Goal: Task Accomplishment & Management: Complete application form

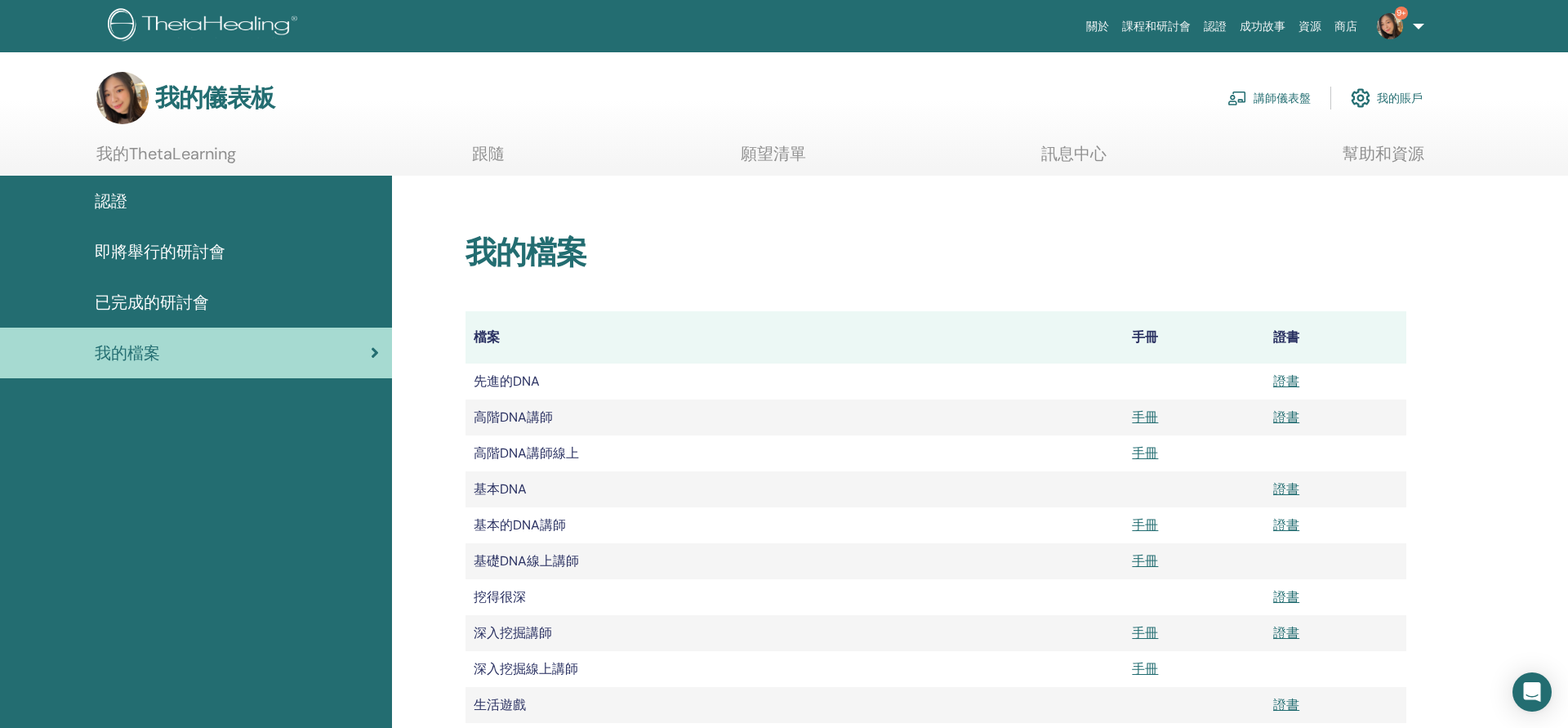
click at [1303, 92] on link "講師儀表盤" at bounding box center [1269, 98] width 84 height 36
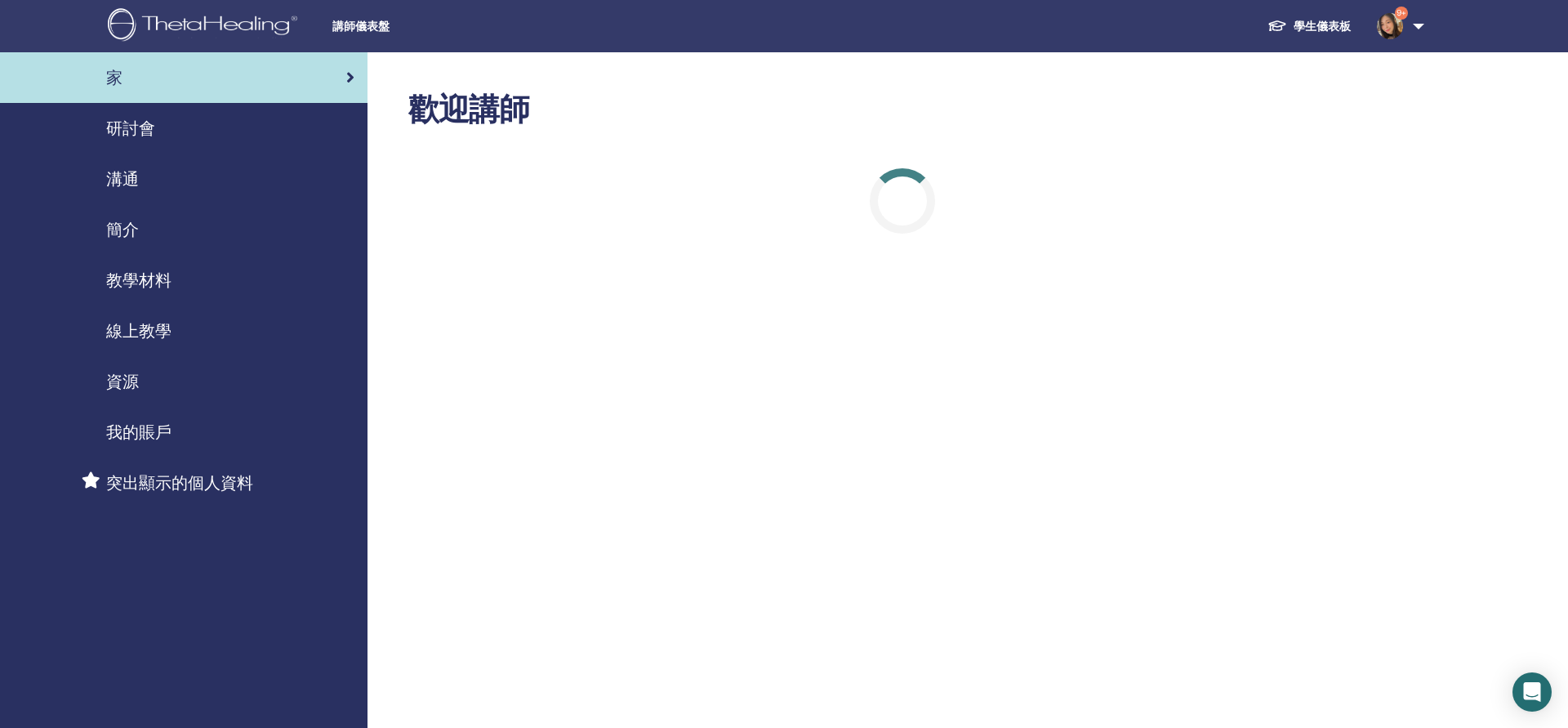
click at [155, 136] on span "研討會" at bounding box center [130, 128] width 49 height 24
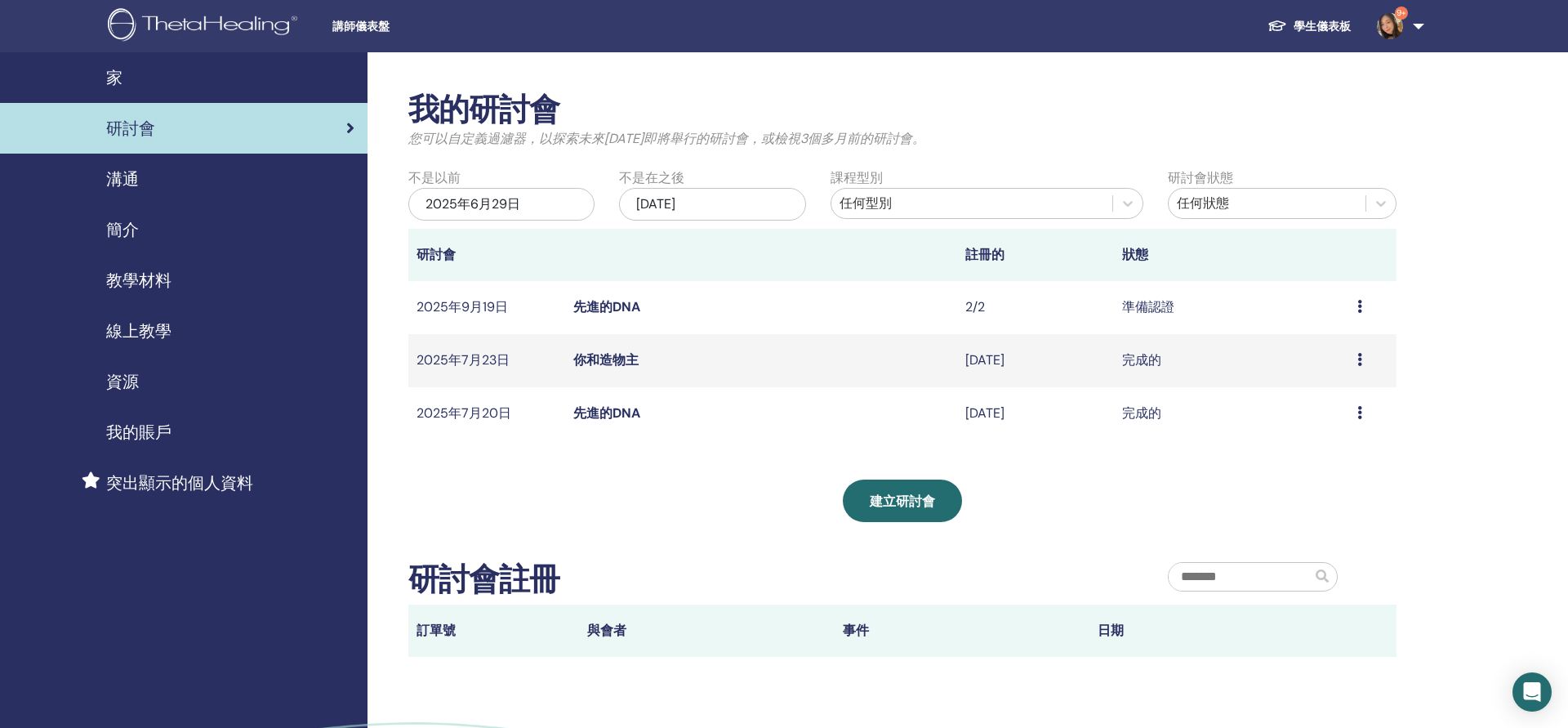
click at [1359, 303] on icon at bounding box center [1360, 306] width 4 height 13
click at [1005, 303] on td "2/2" at bounding box center [1035, 307] width 157 height 53
click at [636, 303] on link "先進的DNA" at bounding box center [607, 306] width 67 height 17
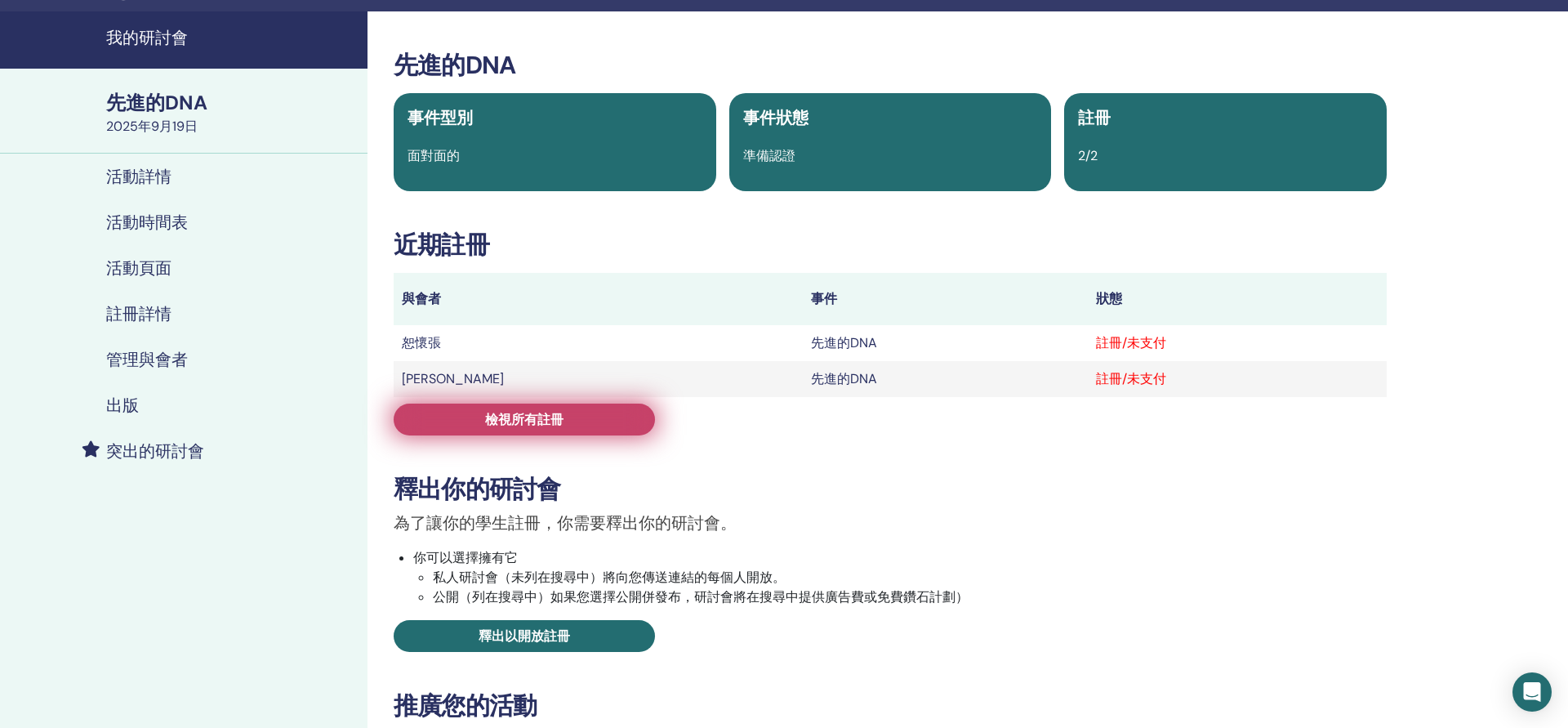
click at [562, 411] on link "檢視所有註冊" at bounding box center [524, 419] width 261 height 31
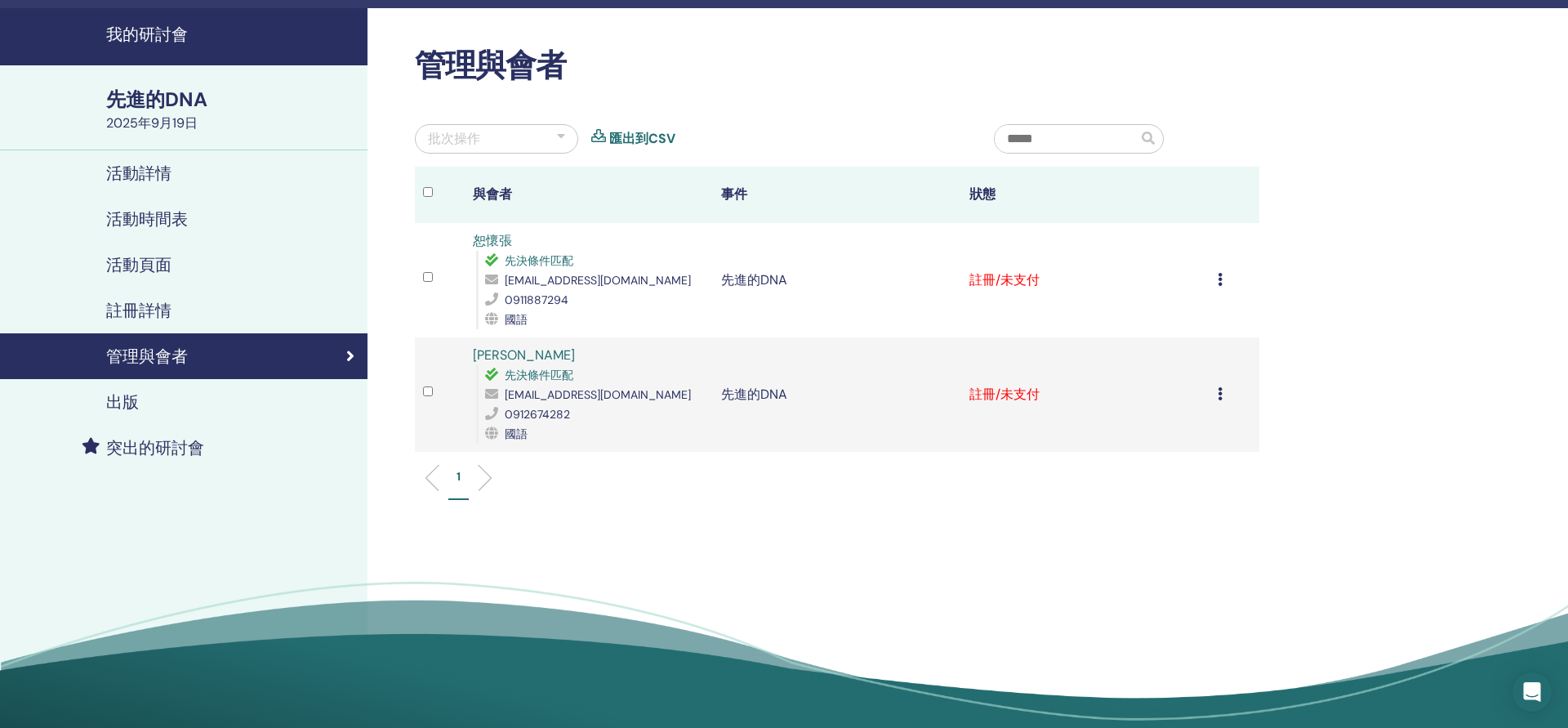
click at [1215, 278] on td "取消註冊 不要自動認證 標記為已付款 標記為未付款 標記為缺席 完成並認證 下載證書" at bounding box center [1234, 280] width 49 height 114
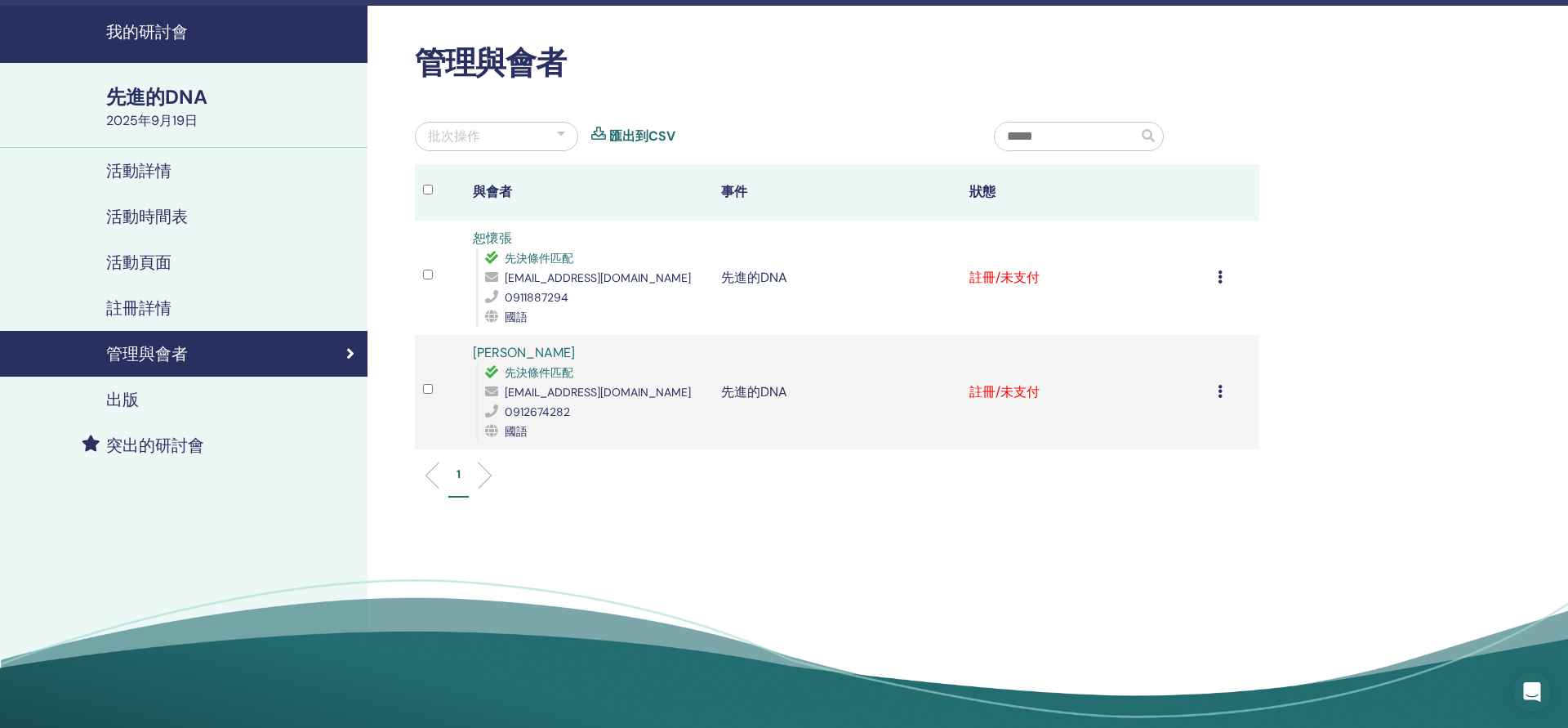
click at [1218, 279] on icon at bounding box center [1219, 277] width 4 height 13
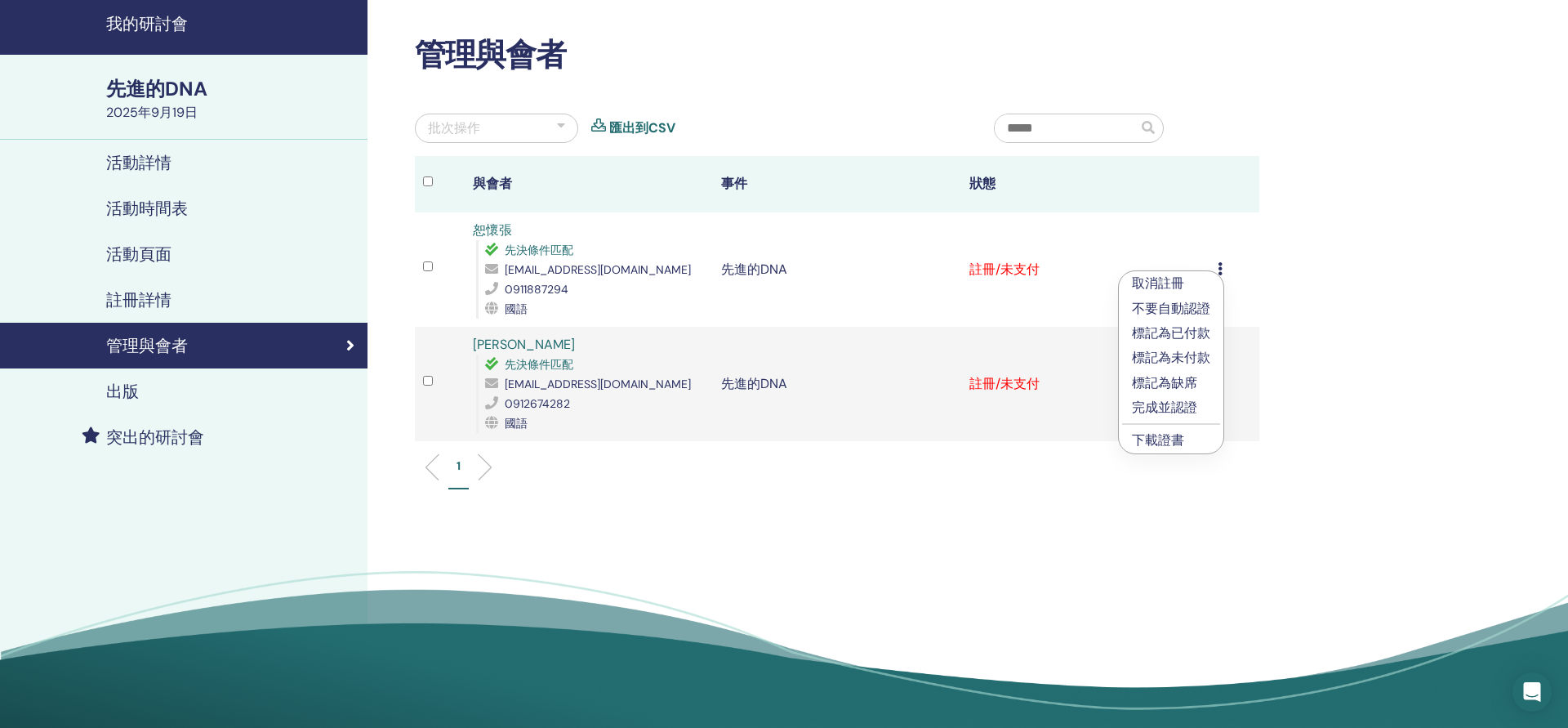
click at [1189, 404] on p "完成並認證" at bounding box center [1171, 408] width 78 height 20
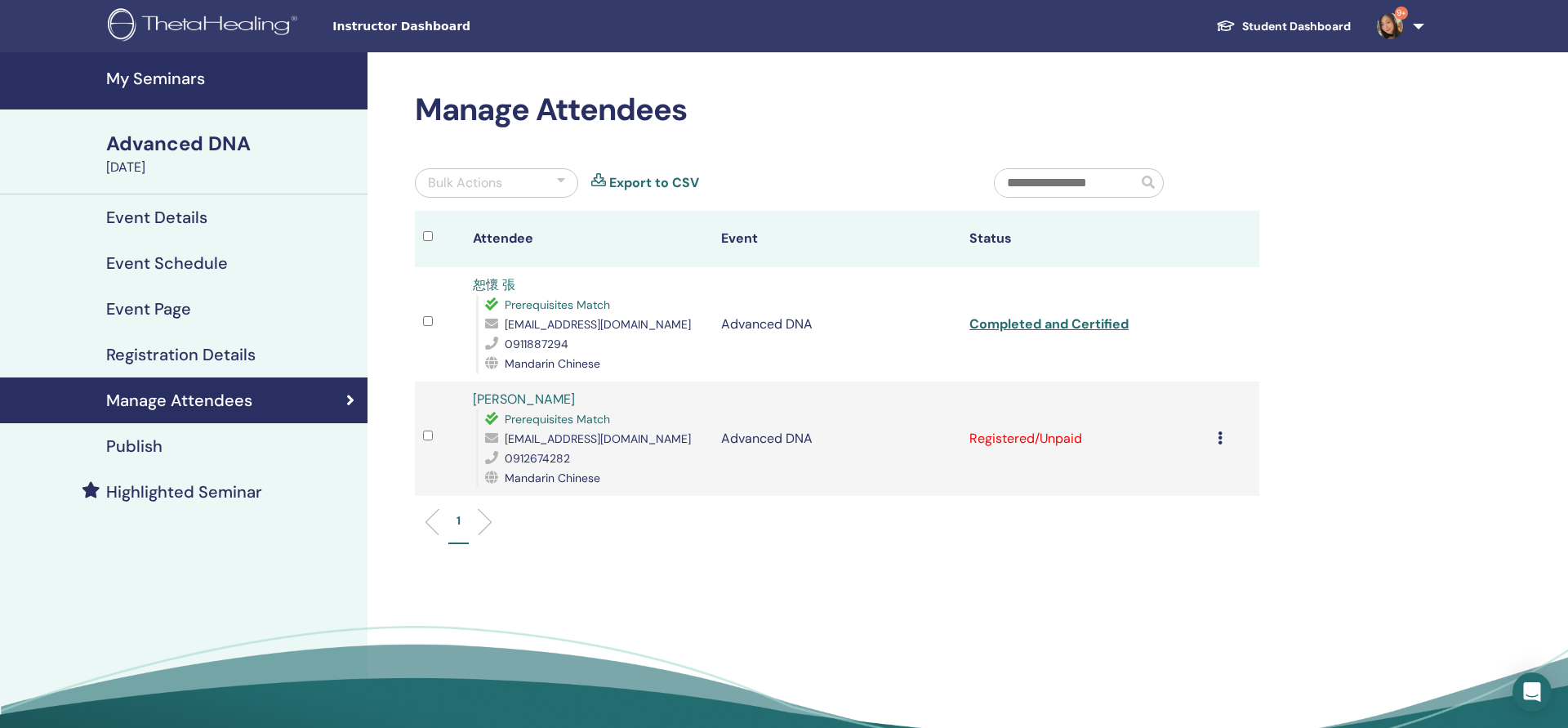
click at [1225, 438] on div "Cancel Registration Do not auto-certify Mark as Paid Mark as Unpaid Mark as Abs…" at bounding box center [1234, 439] width 33 height 20
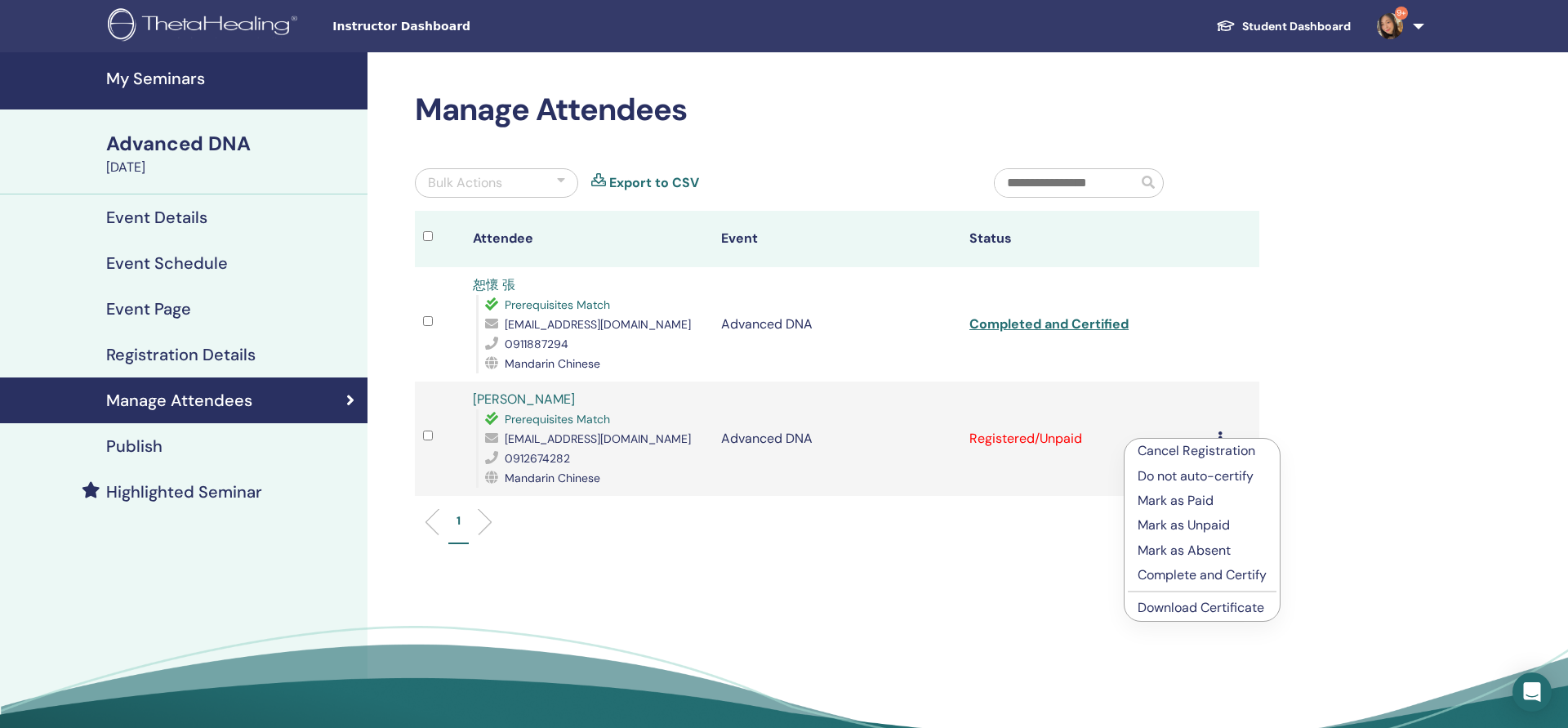
click at [1213, 582] on p "Complete and Certify" at bounding box center [1202, 575] width 129 height 20
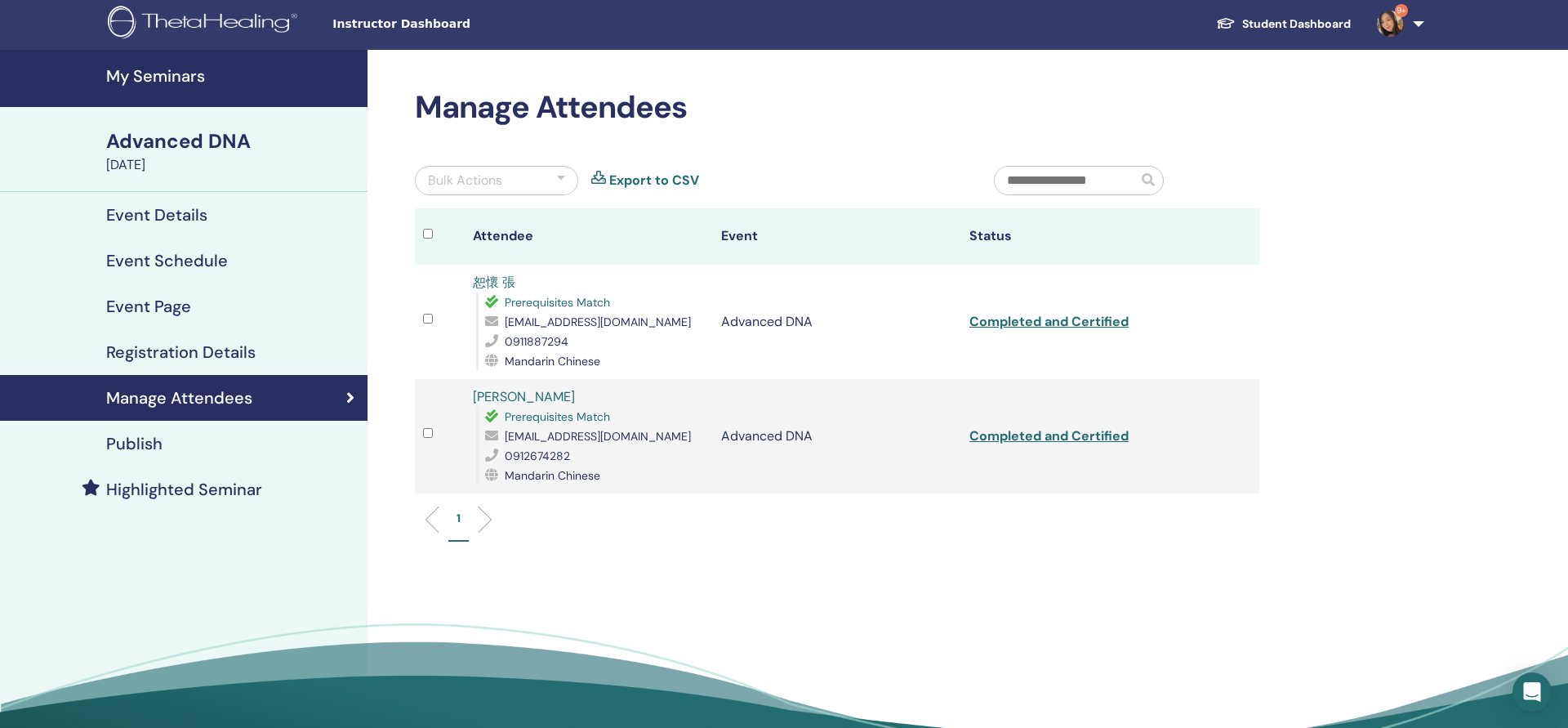
scroll to position [4, 1]
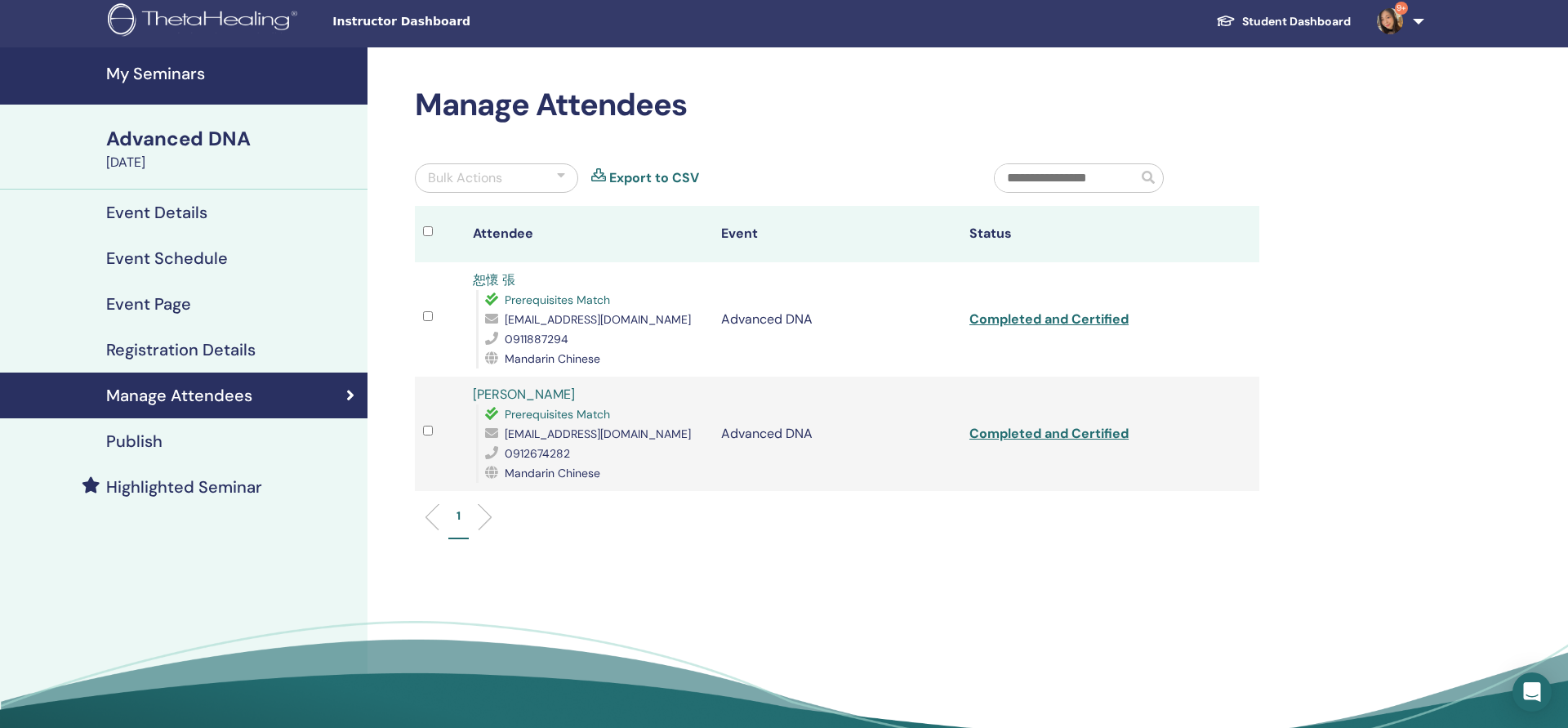
scroll to position [40, 0]
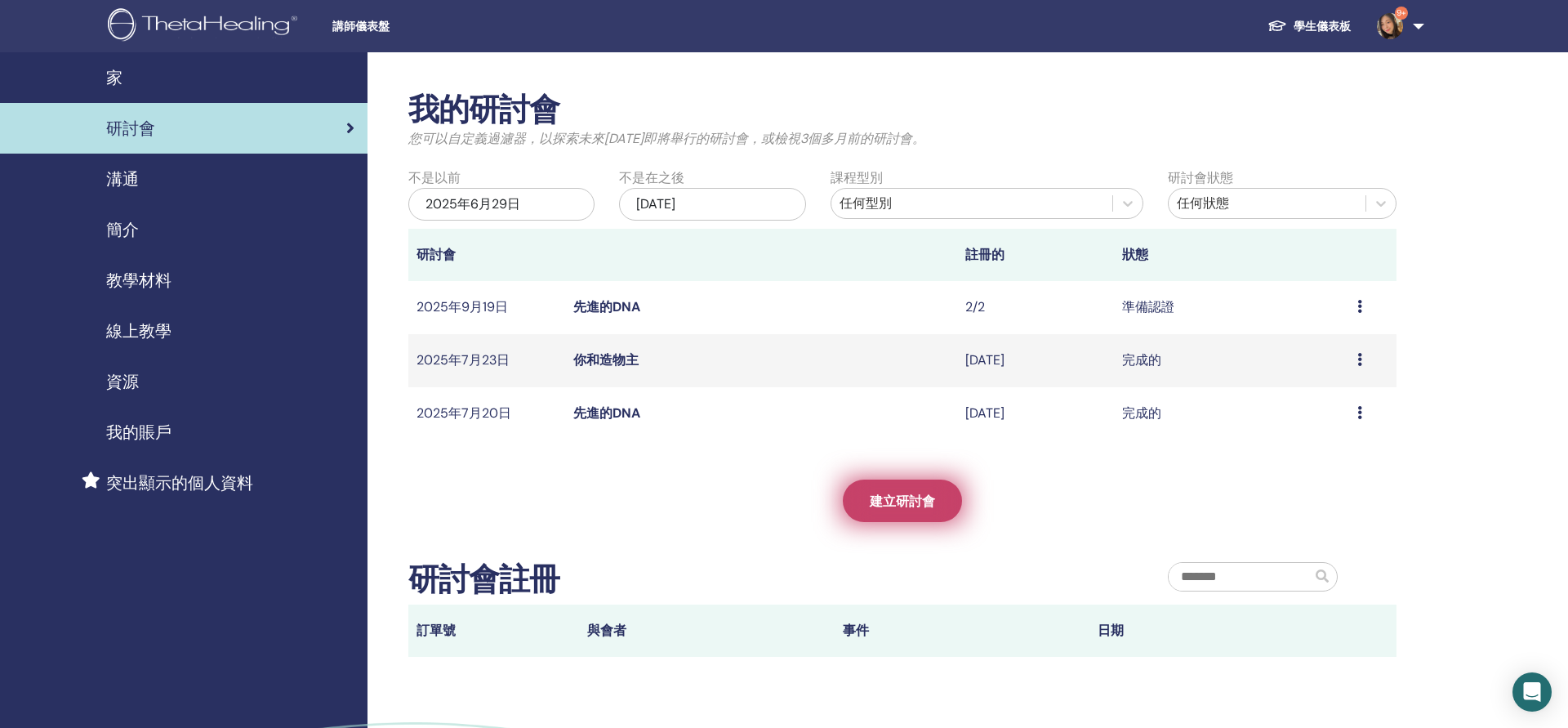
click at [914, 507] on span "建立研討會" at bounding box center [902, 501] width 66 height 17
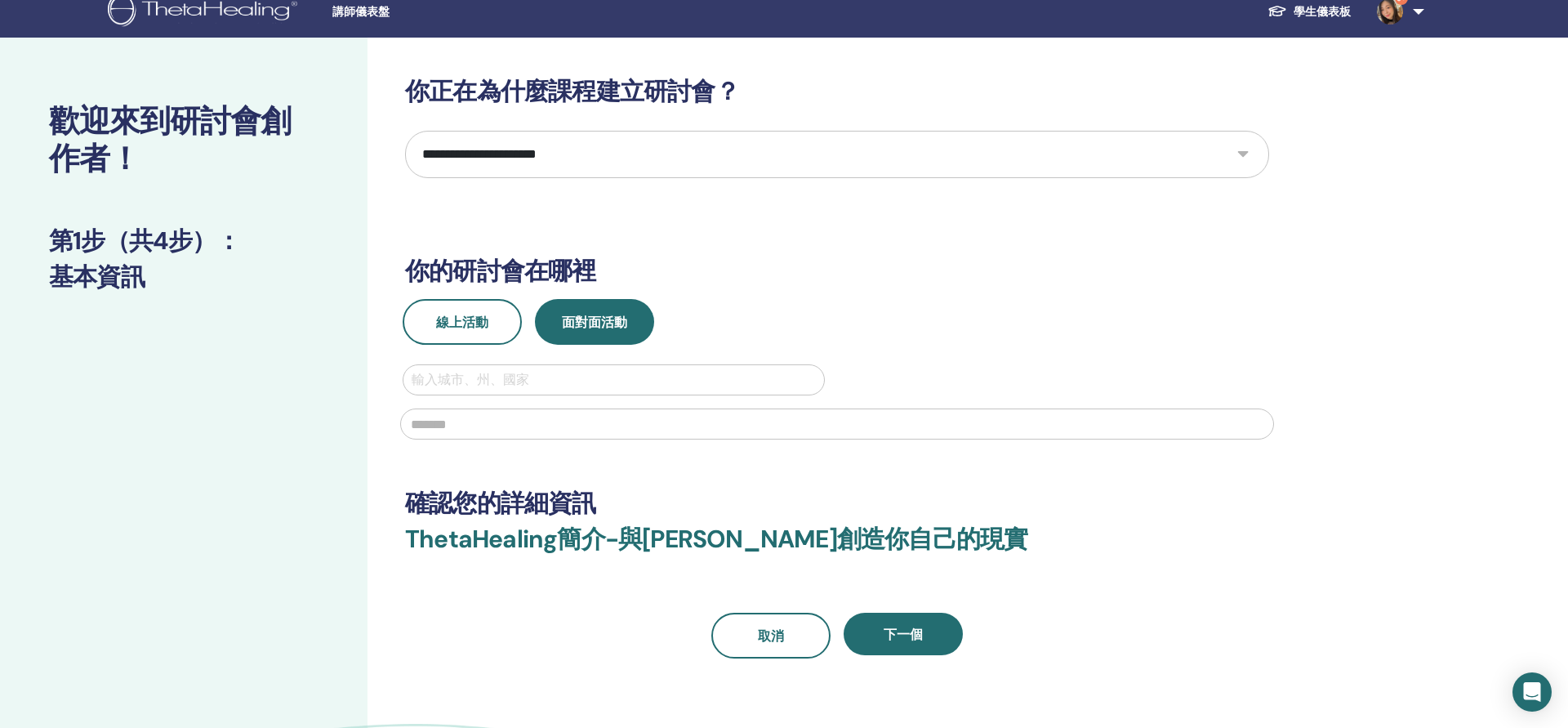
scroll to position [19, 0]
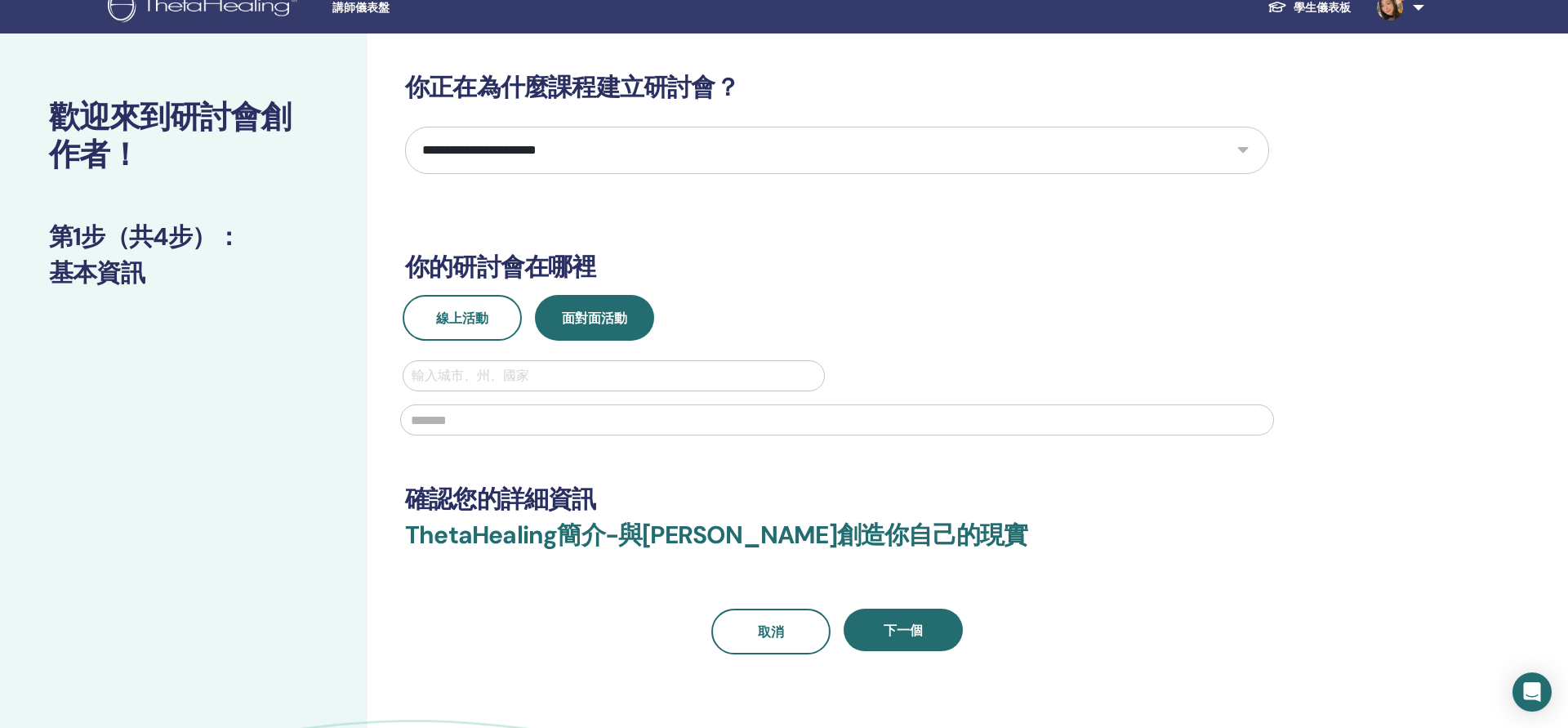
select select "**"
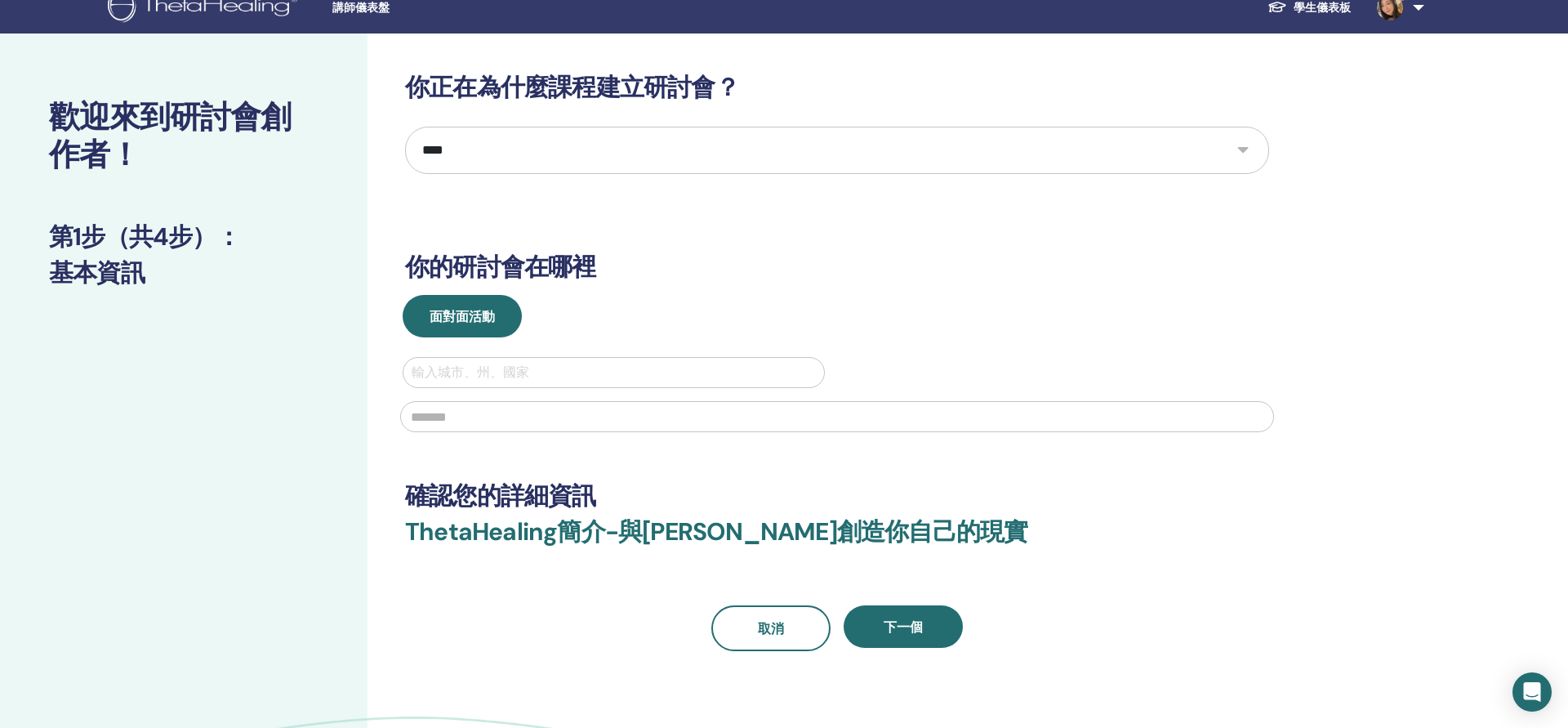
click at [571, 368] on div at bounding box center [614, 372] width 404 height 22
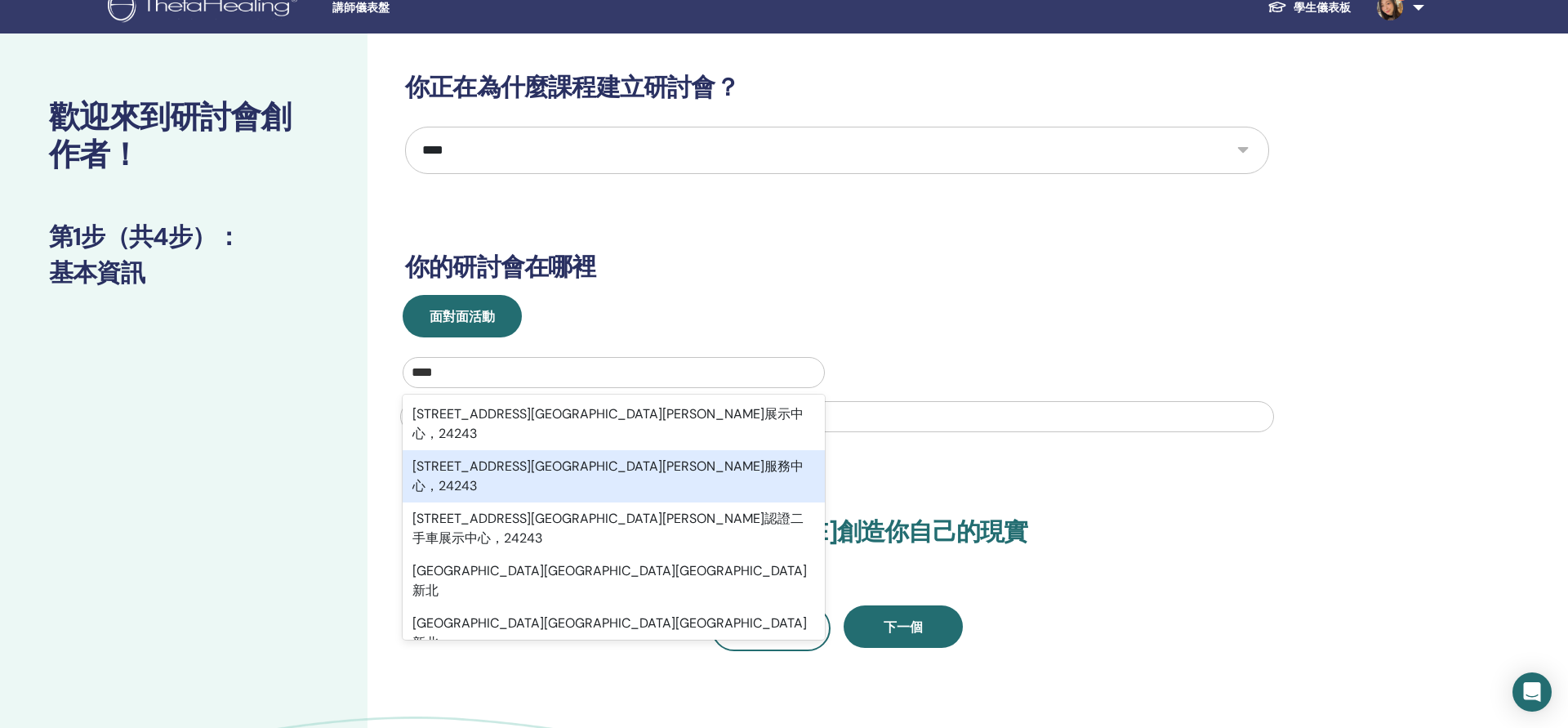
type input "****"
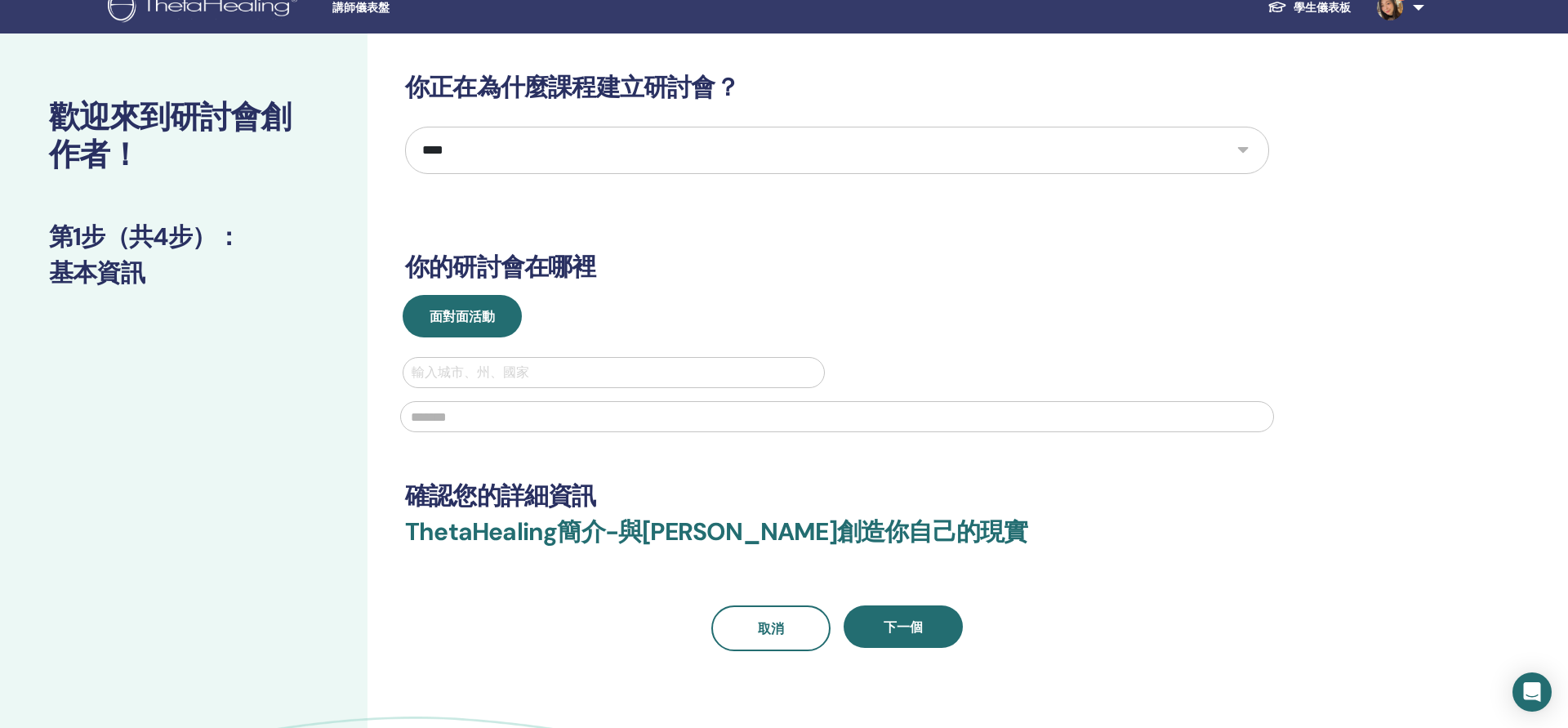
click at [676, 378] on div at bounding box center [614, 372] width 404 height 22
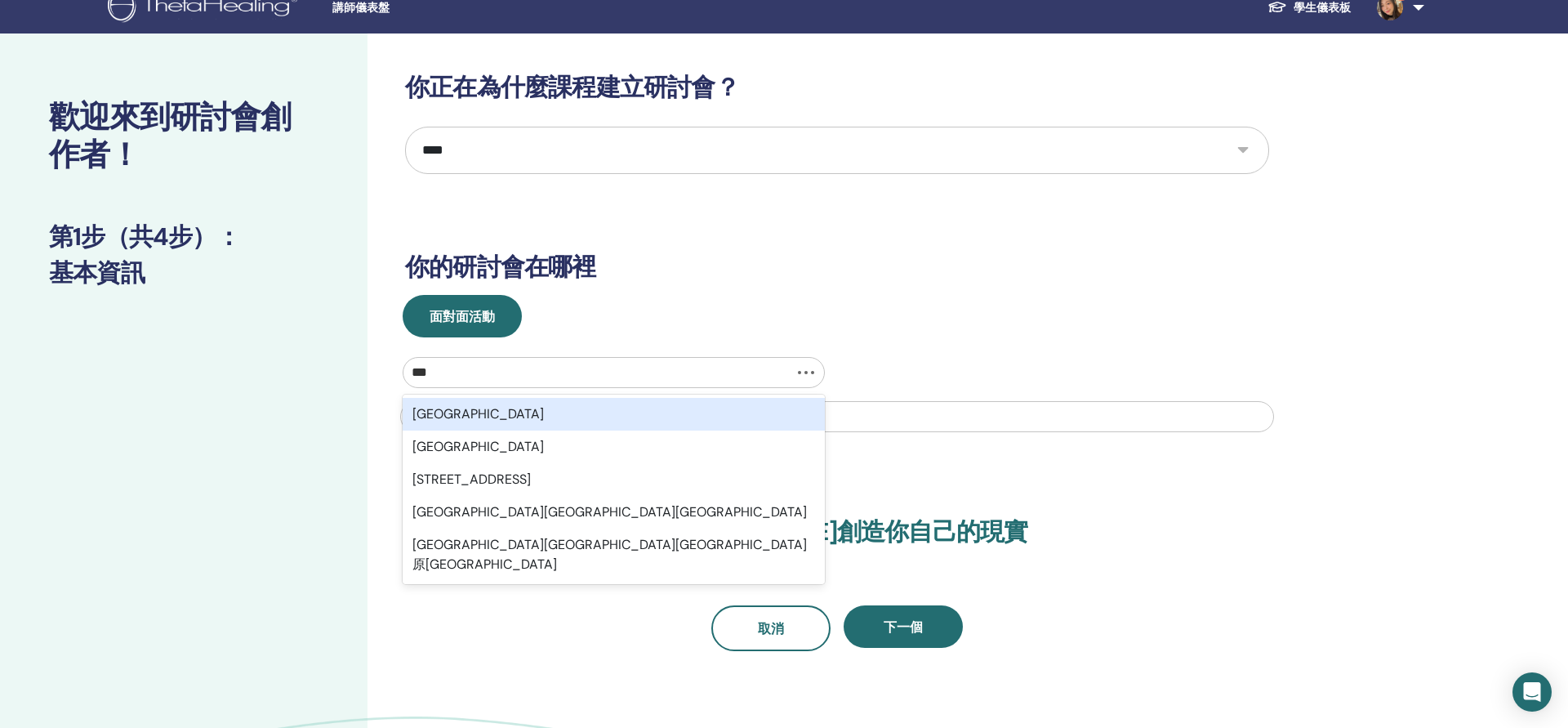
type input "***"
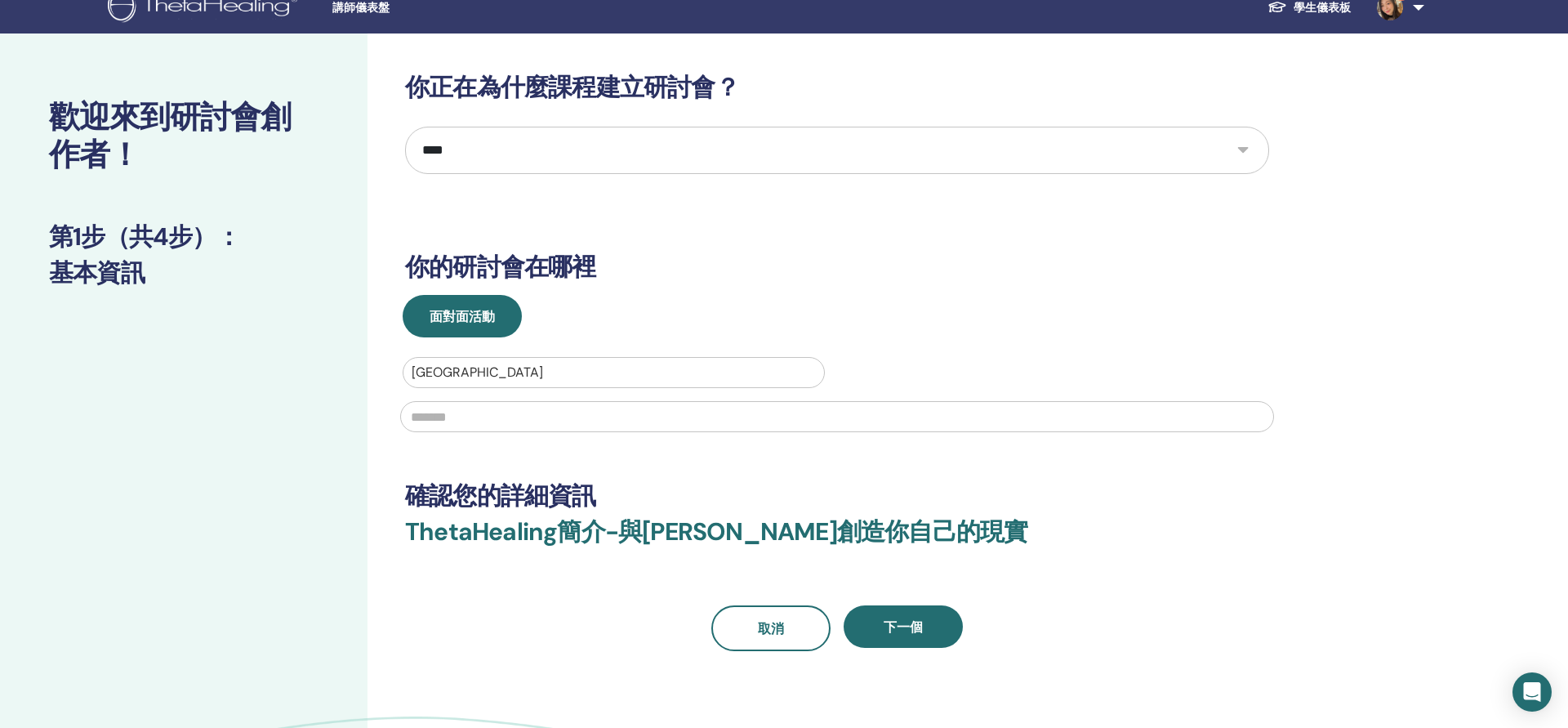
click at [493, 426] on input "text" at bounding box center [837, 416] width 874 height 31
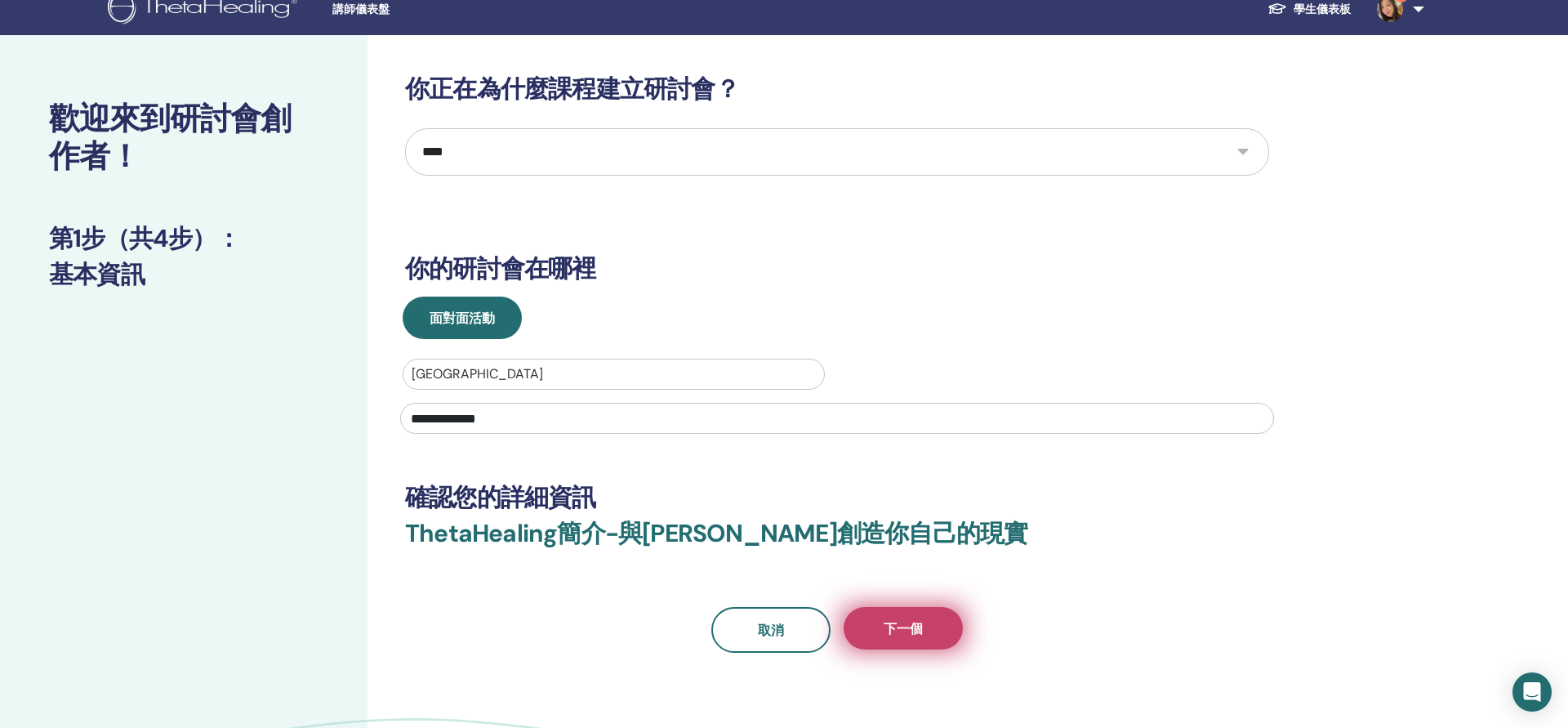
type input "**********"
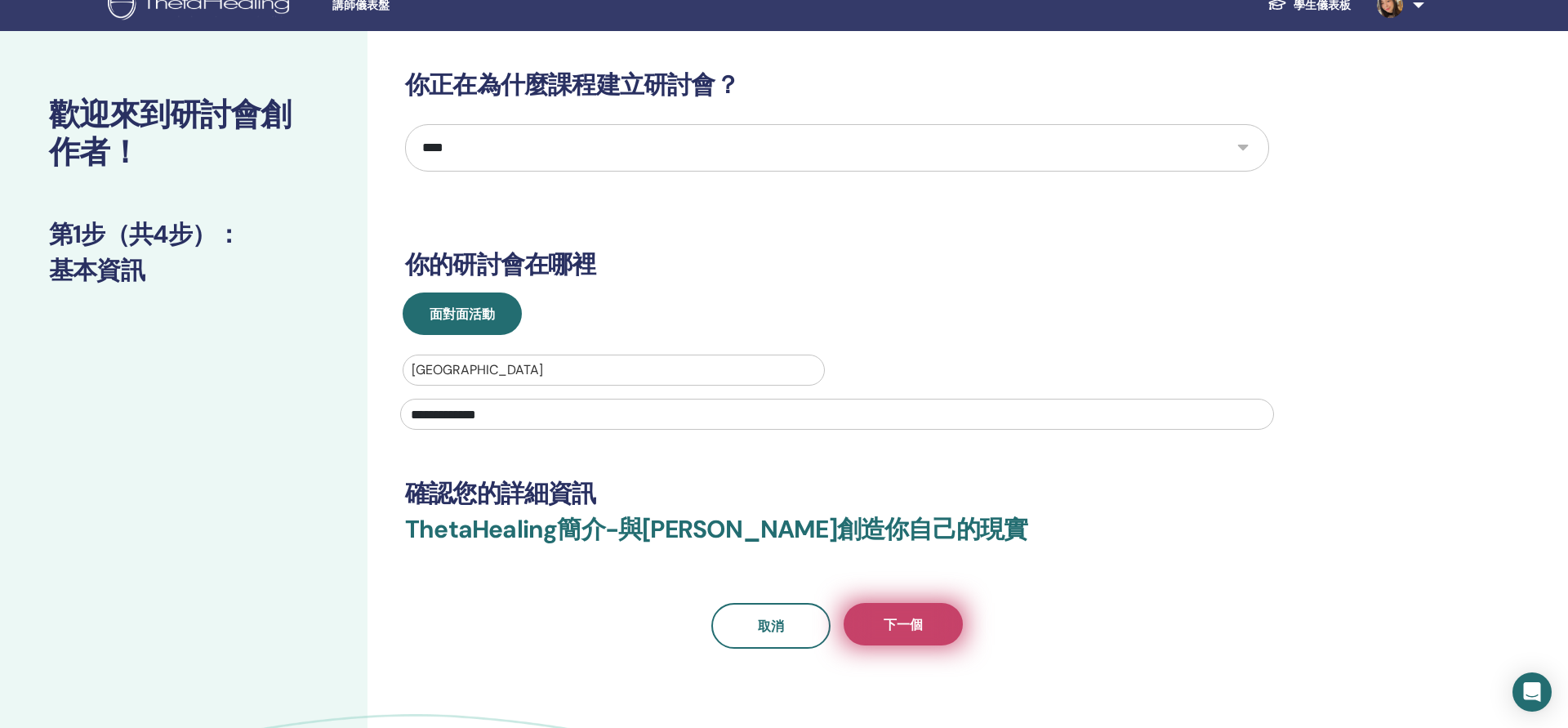
click at [906, 621] on span "下一個" at bounding box center [903, 624] width 40 height 17
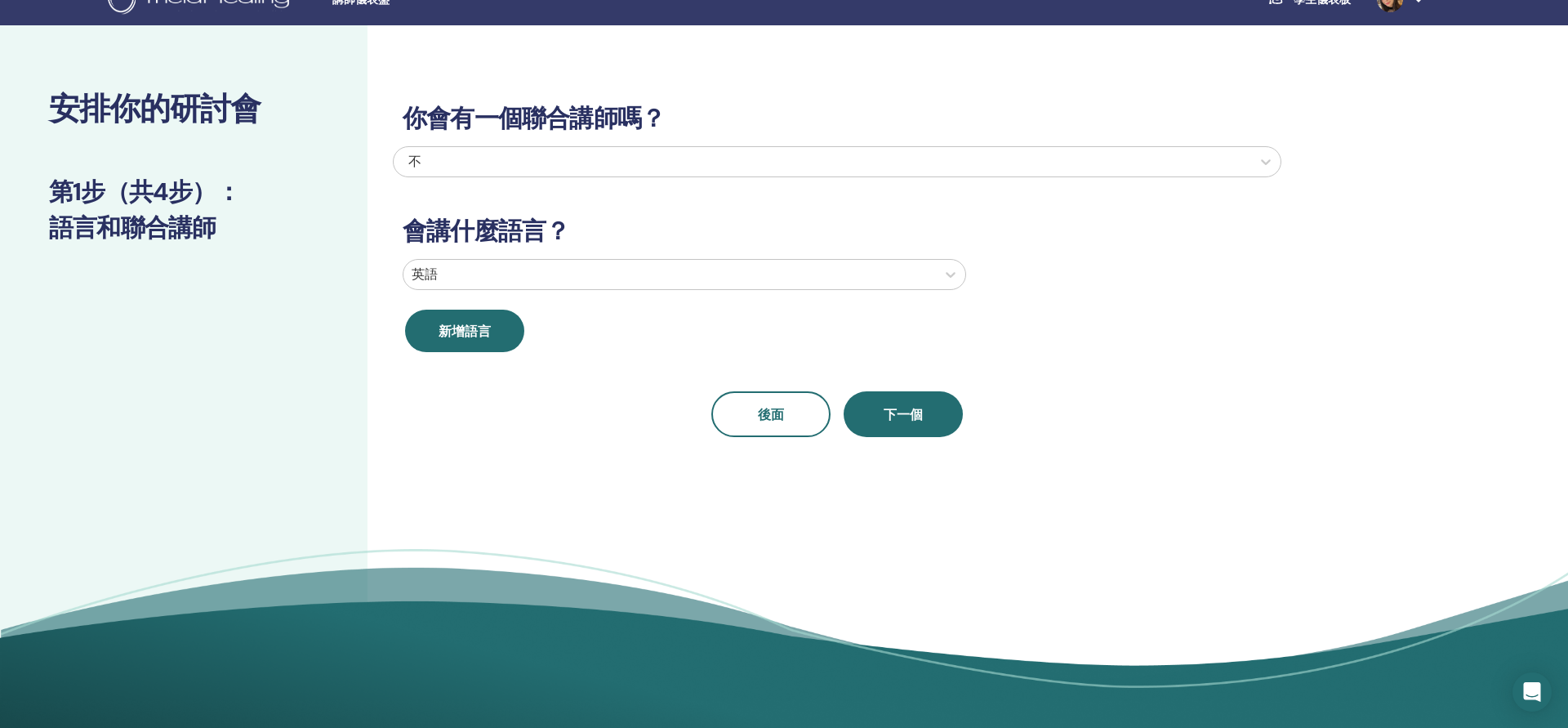
scroll to position [27, 0]
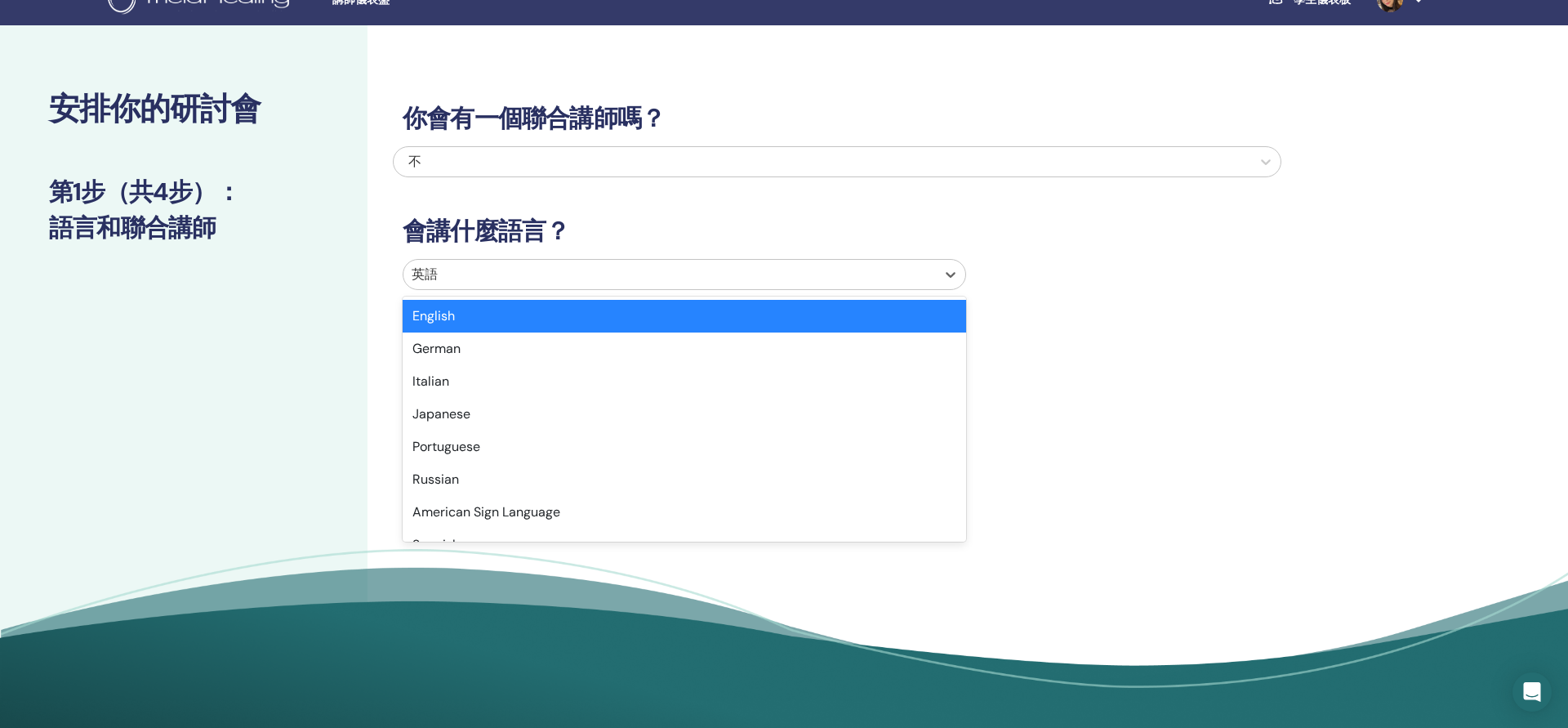
click at [567, 273] on div at bounding box center [669, 274] width 516 height 22
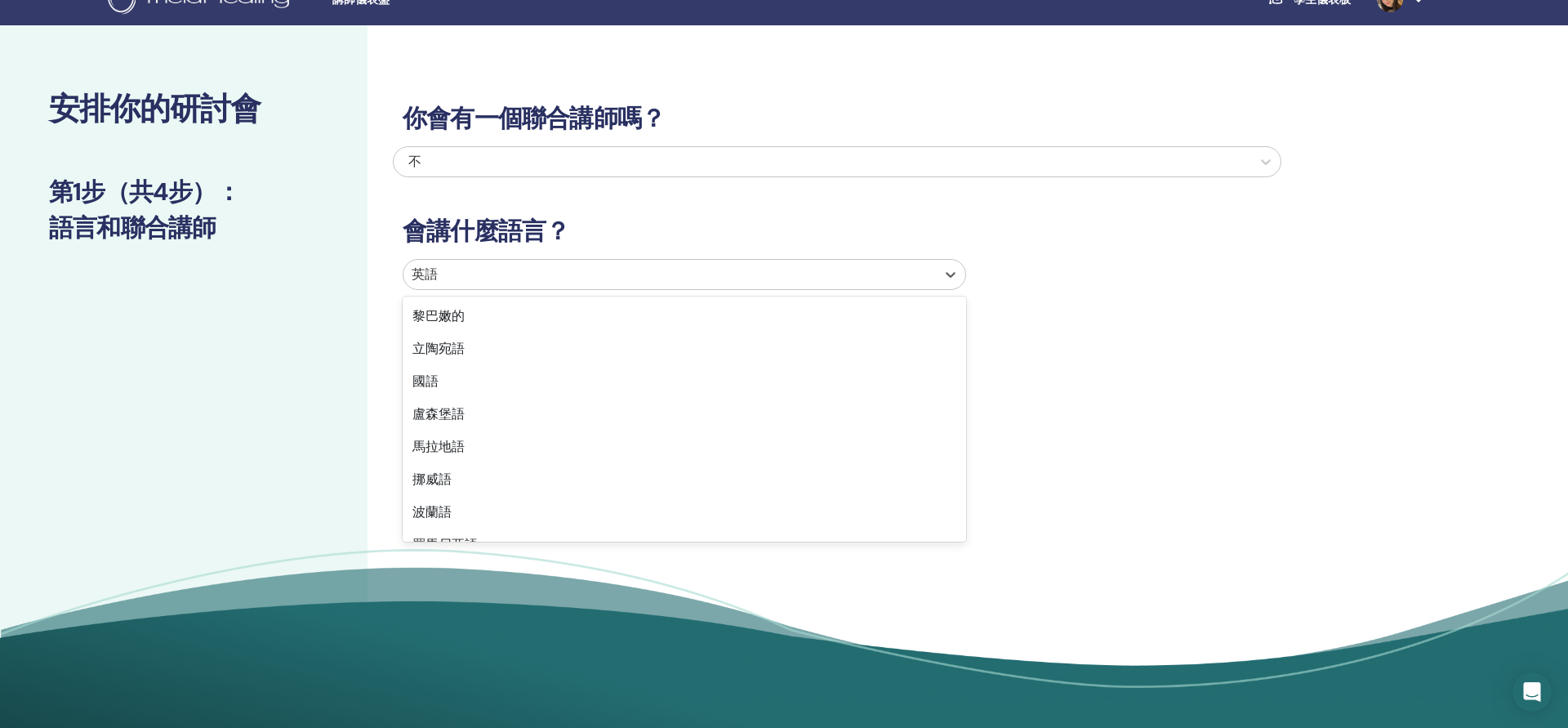
scroll to position [910, 0]
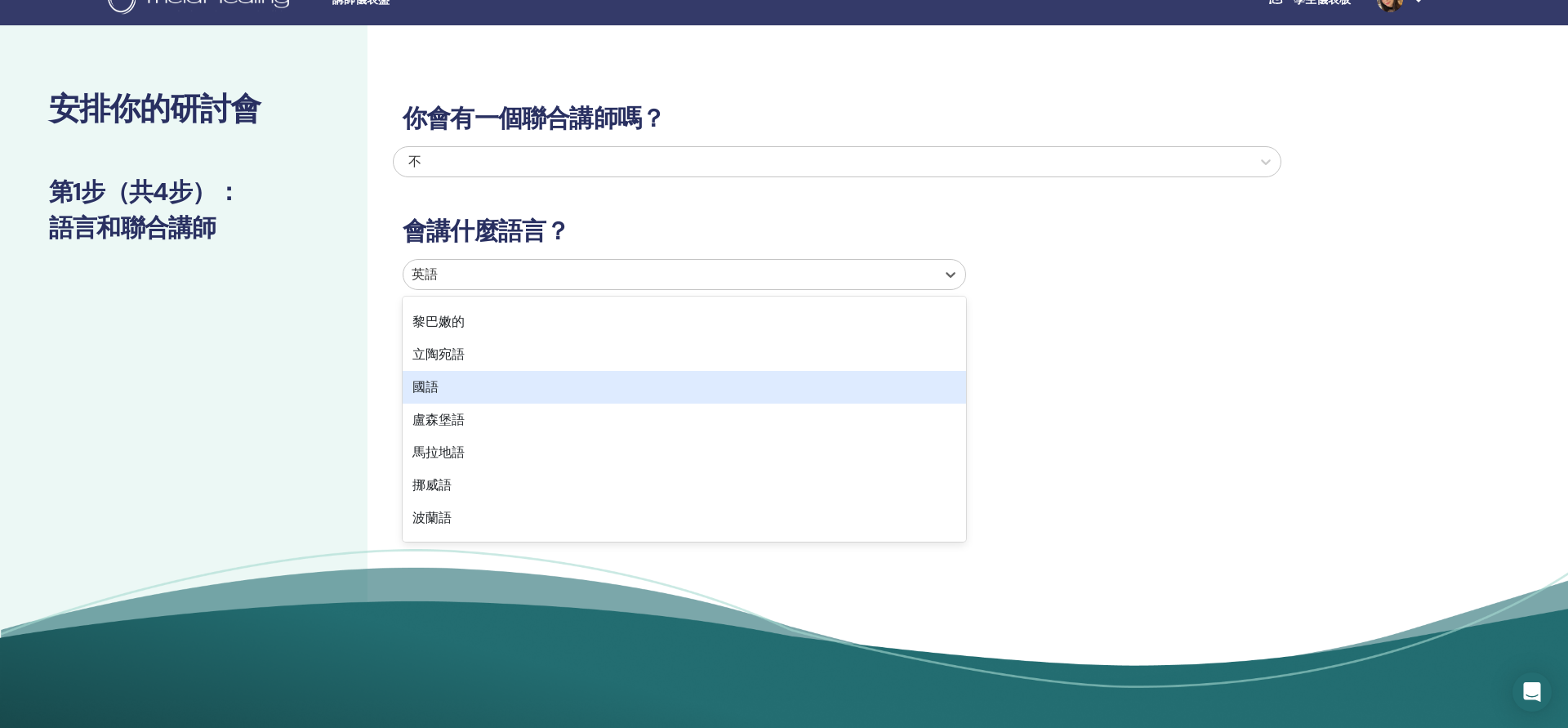
click at [428, 388] on div "國語" at bounding box center [684, 387] width 563 height 32
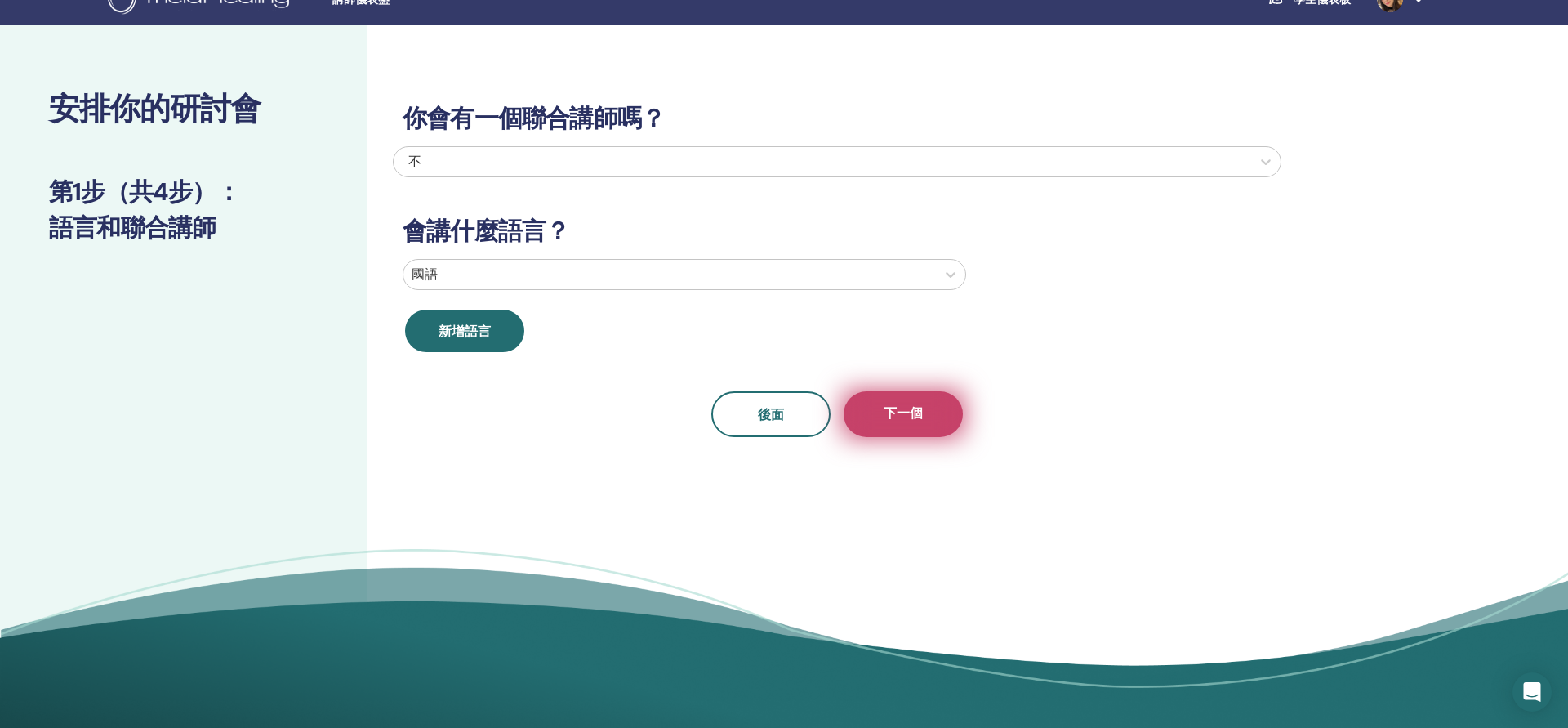
click at [898, 407] on span "下一個" at bounding box center [903, 414] width 40 height 21
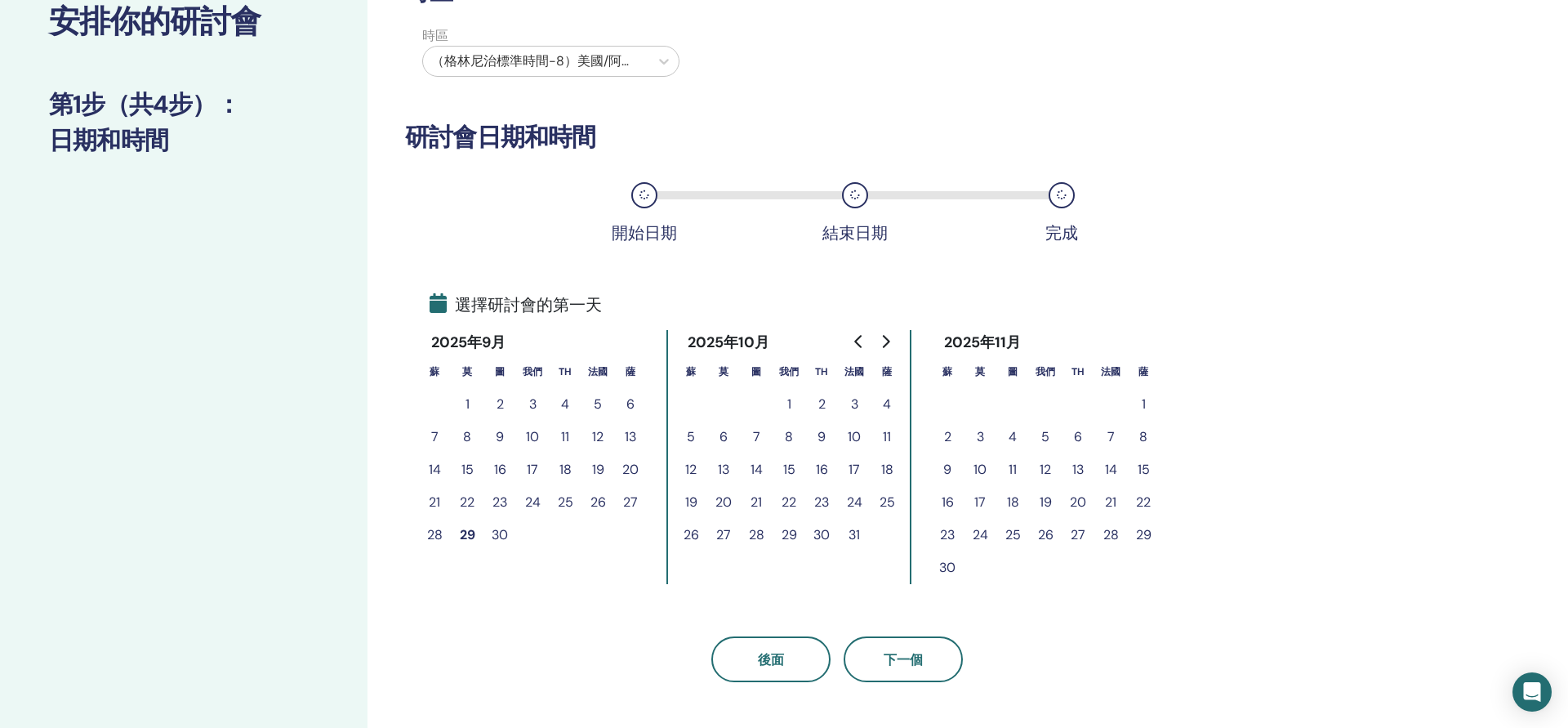
scroll to position [120, 0]
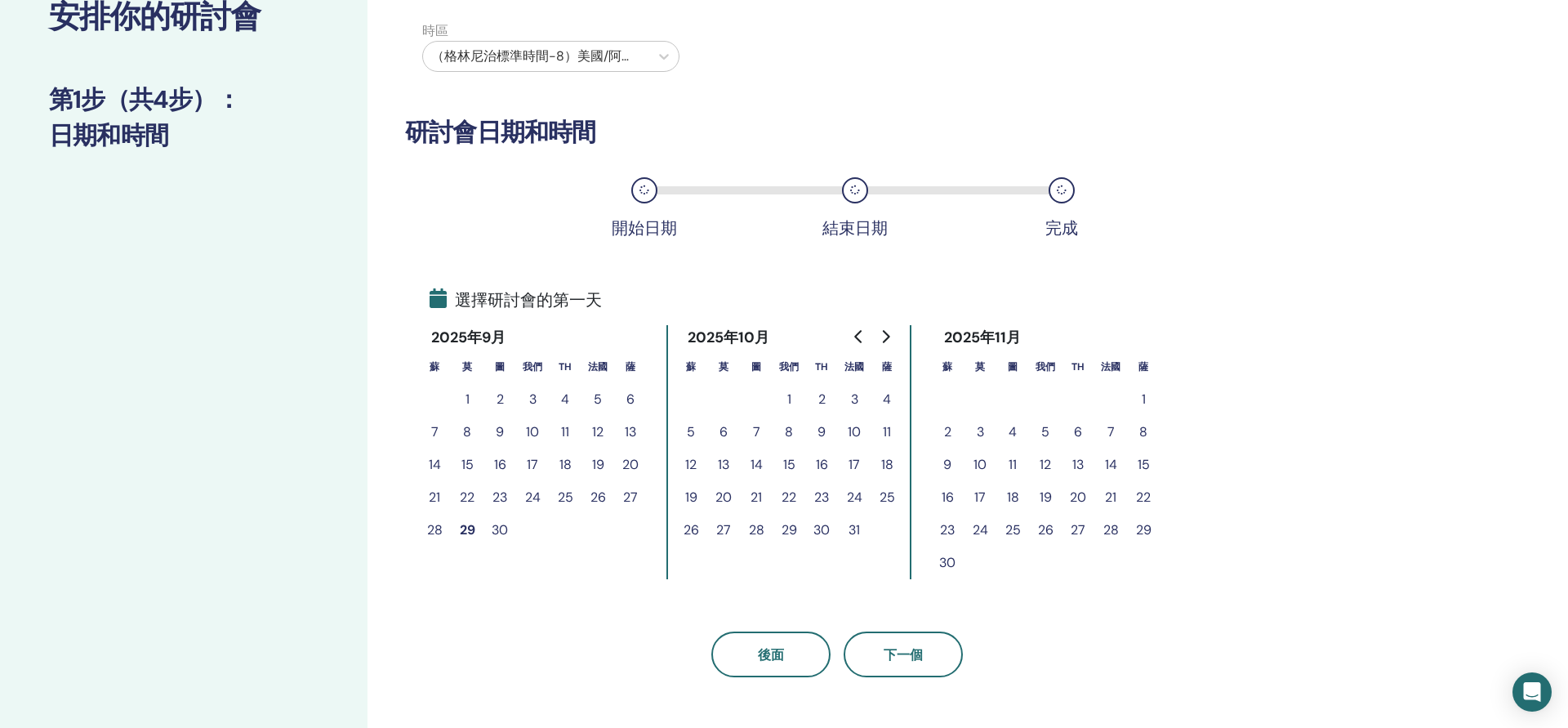
click at [880, 397] on button "4" at bounding box center [887, 399] width 32 height 32
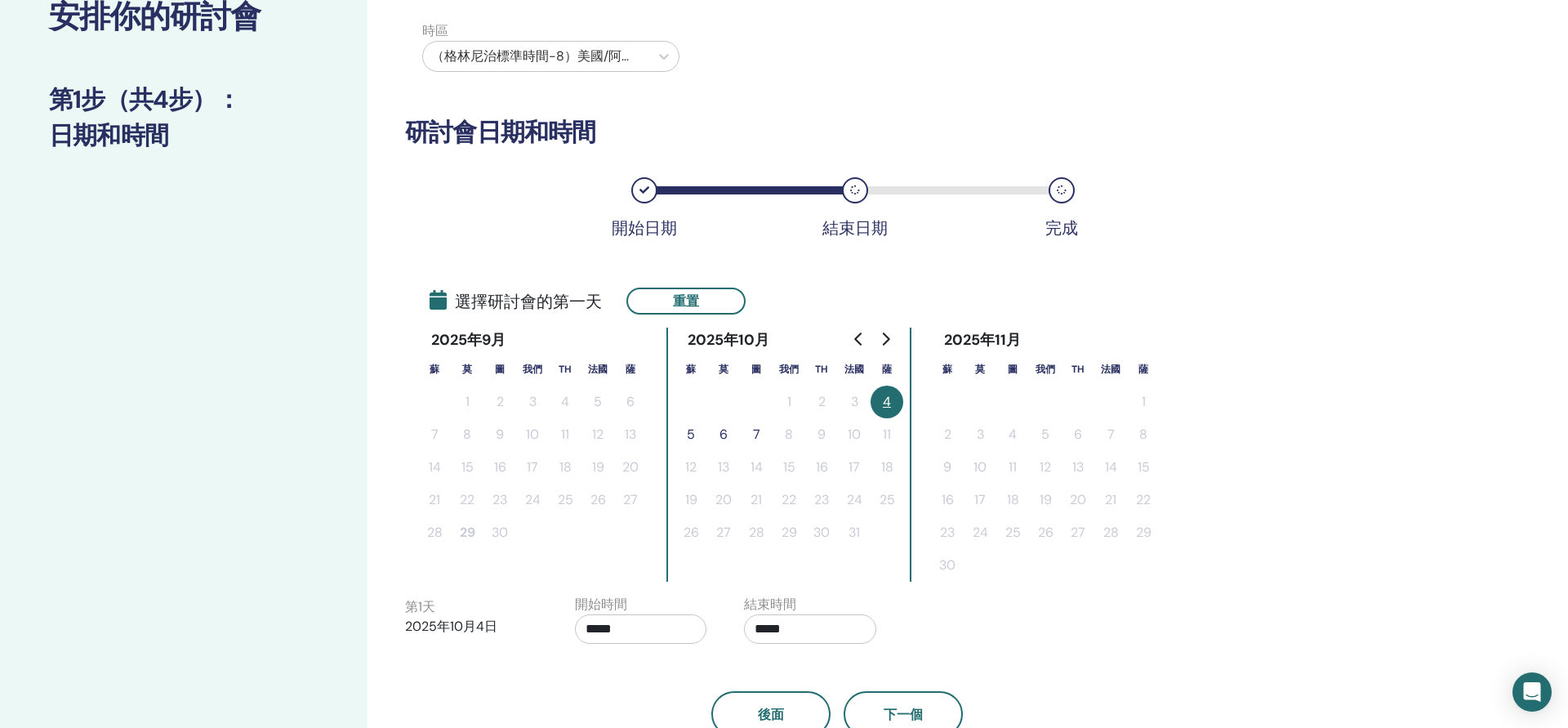
click at [687, 431] on button "5" at bounding box center [691, 434] width 32 height 32
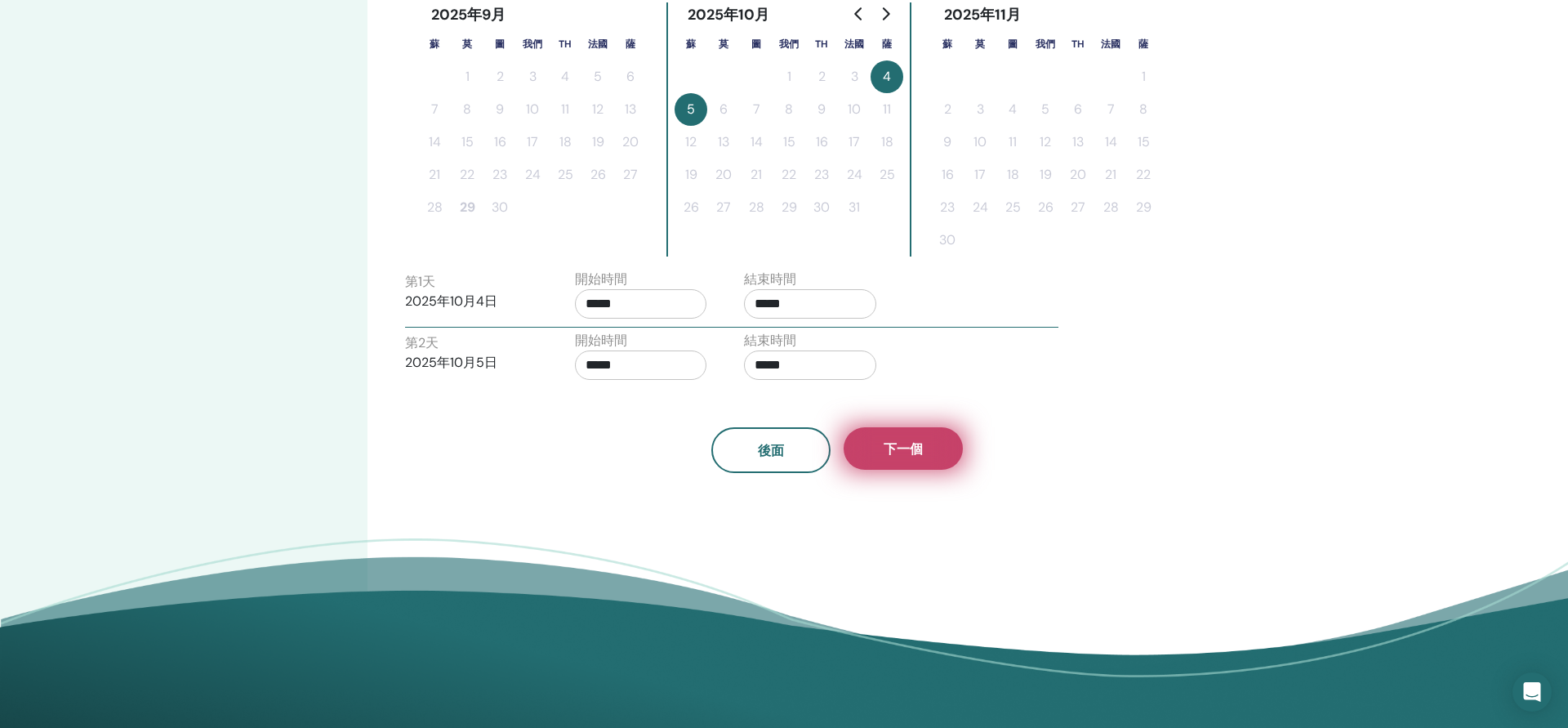
click at [928, 455] on button "下一個" at bounding box center [903, 448] width 120 height 42
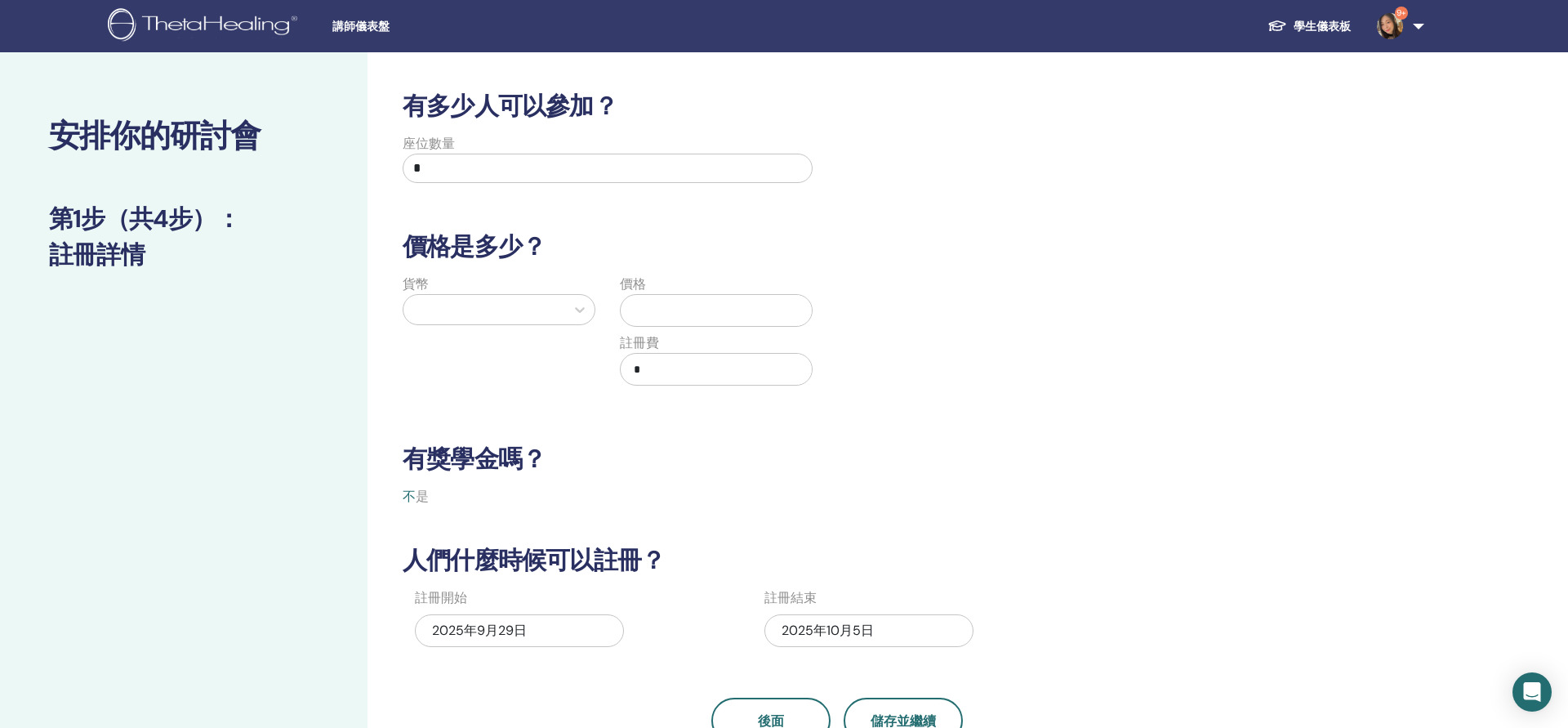
scroll to position [0, 0]
drag, startPoint x: 527, startPoint y: 164, endPoint x: 522, endPoint y: 193, distance: 29.4
click at [527, 164] on input "*" at bounding box center [607, 168] width 410 height 30
type input "*"
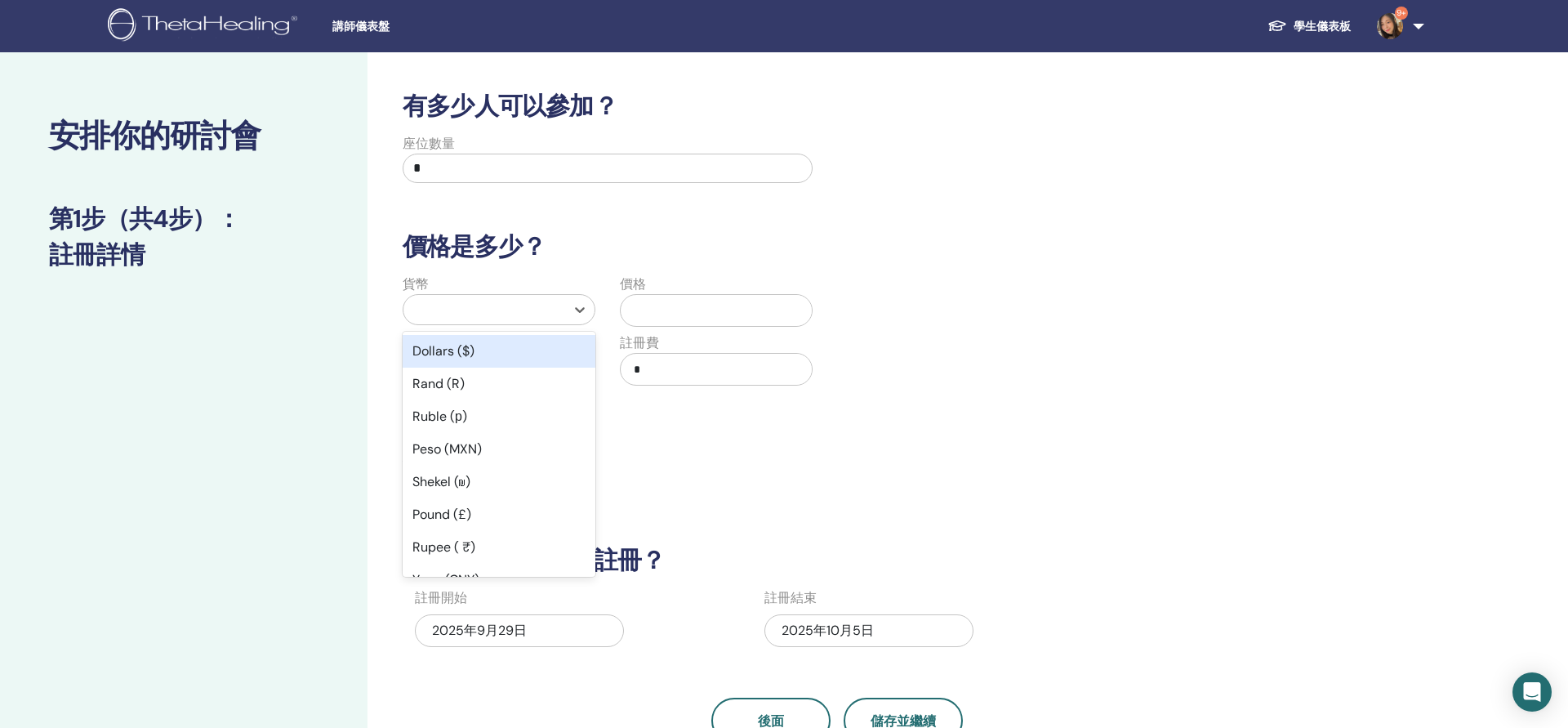
click at [522, 312] on div at bounding box center [484, 309] width 146 height 22
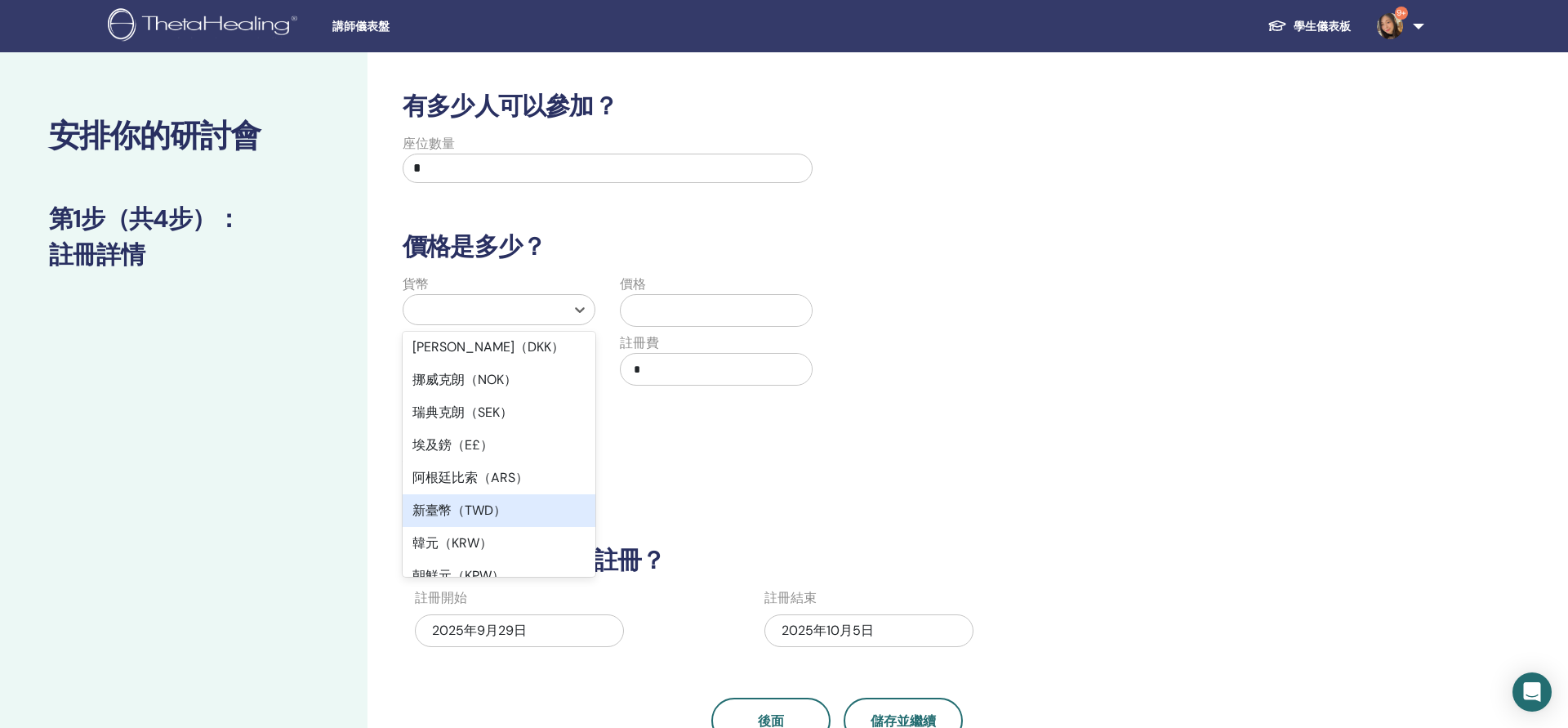
click at [472, 494] on div "新臺幣（TWD）" at bounding box center [499, 510] width 193 height 32
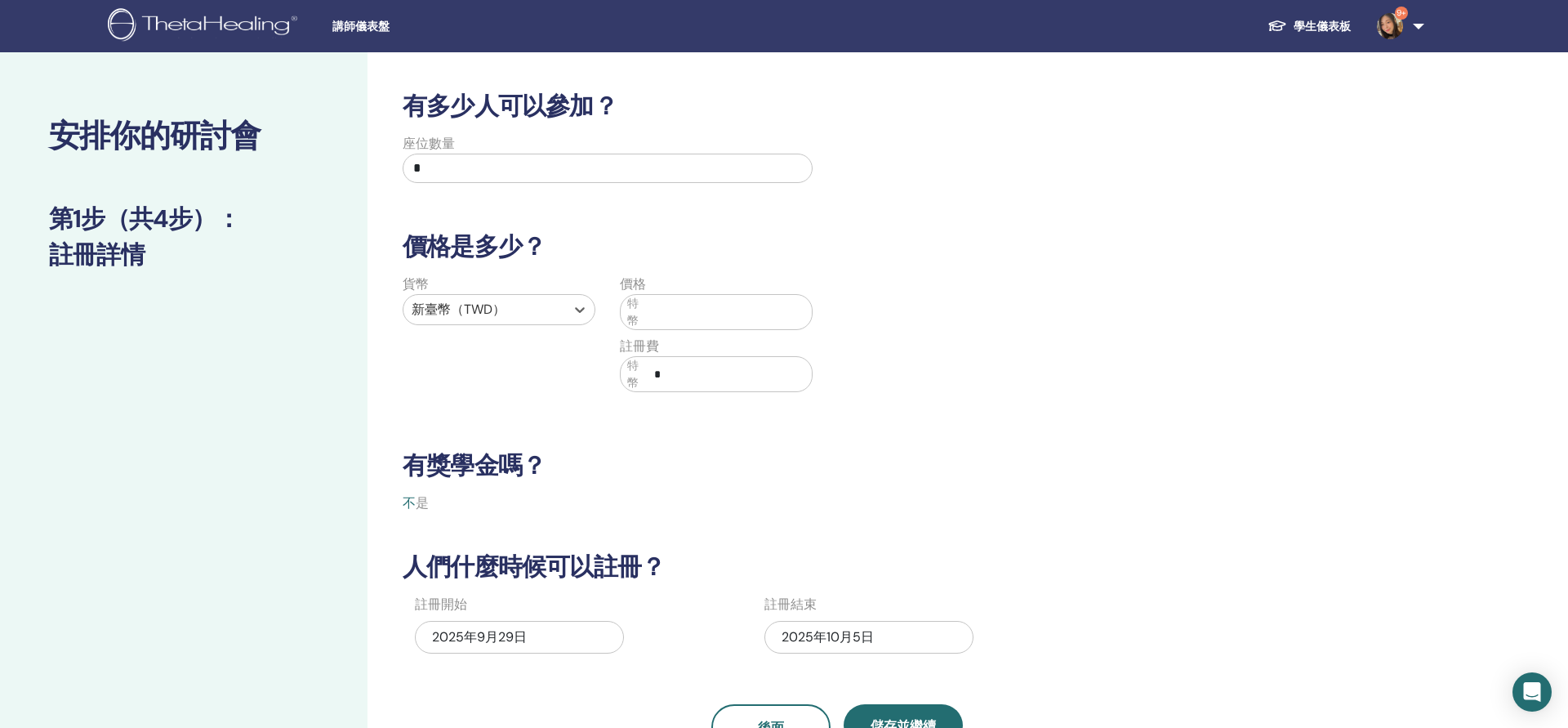
drag, startPoint x: 740, startPoint y: 315, endPoint x: 790, endPoint y: 301, distance: 51.9
click at [740, 315] on input "text" at bounding box center [730, 312] width 164 height 31
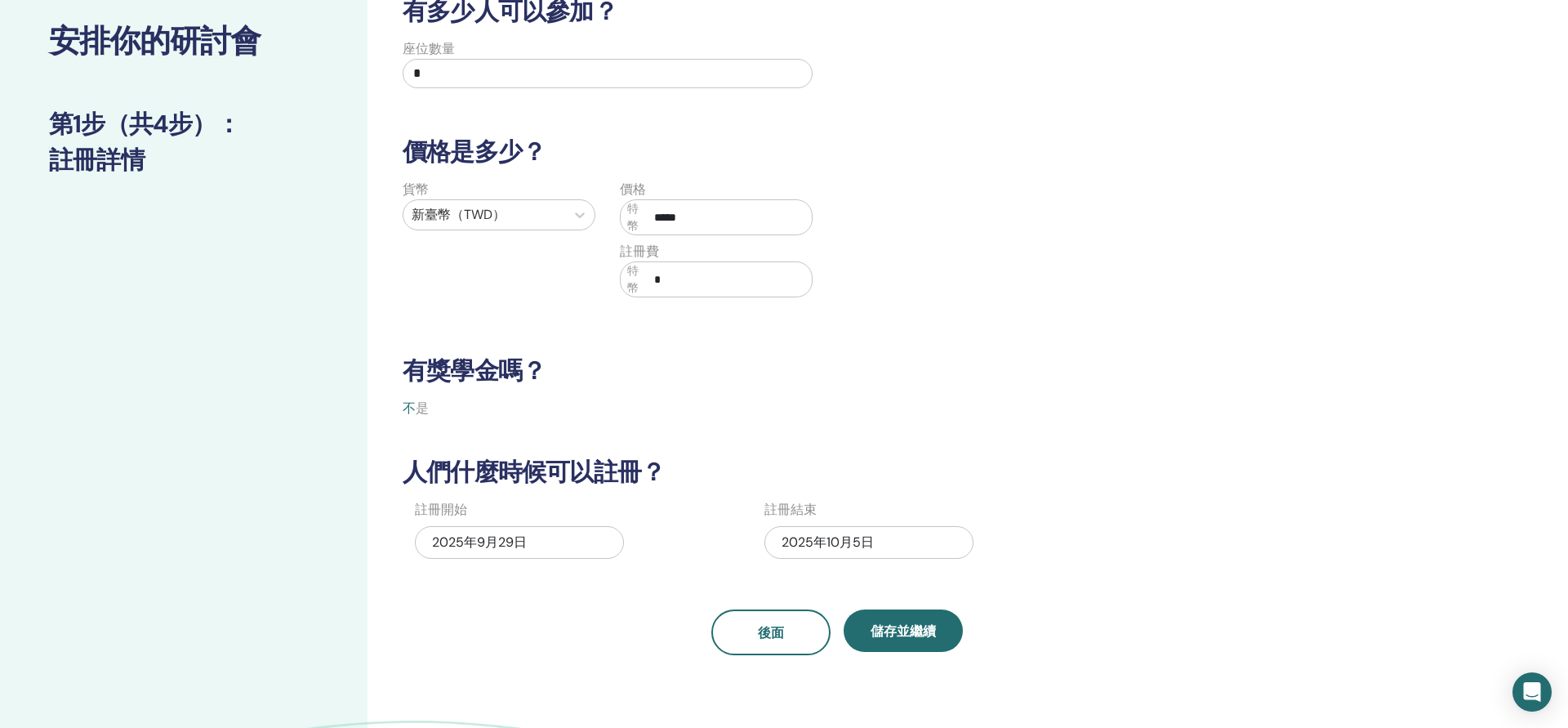
scroll to position [152, 0]
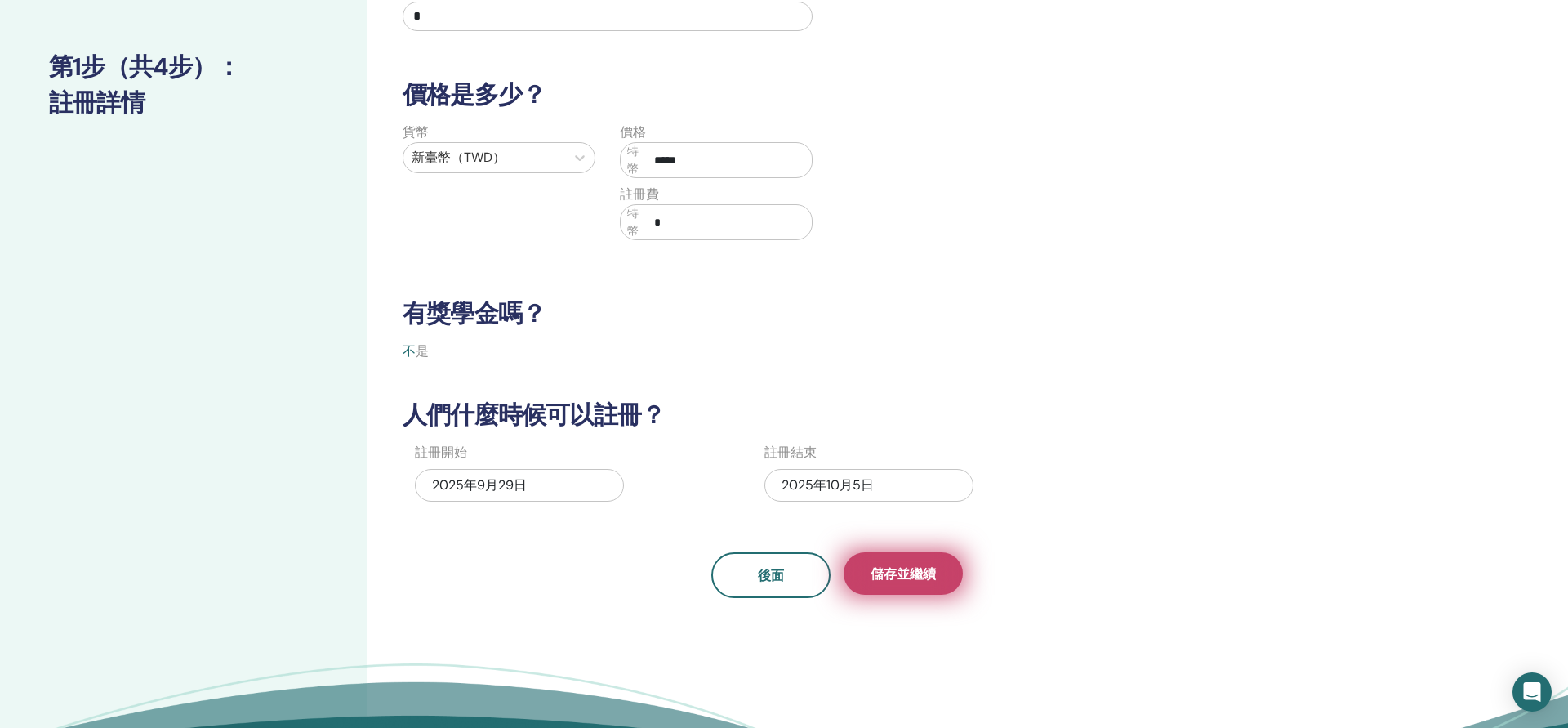
type input "*****"
click at [883, 576] on span "儲存並繼續" at bounding box center [903, 573] width 66 height 17
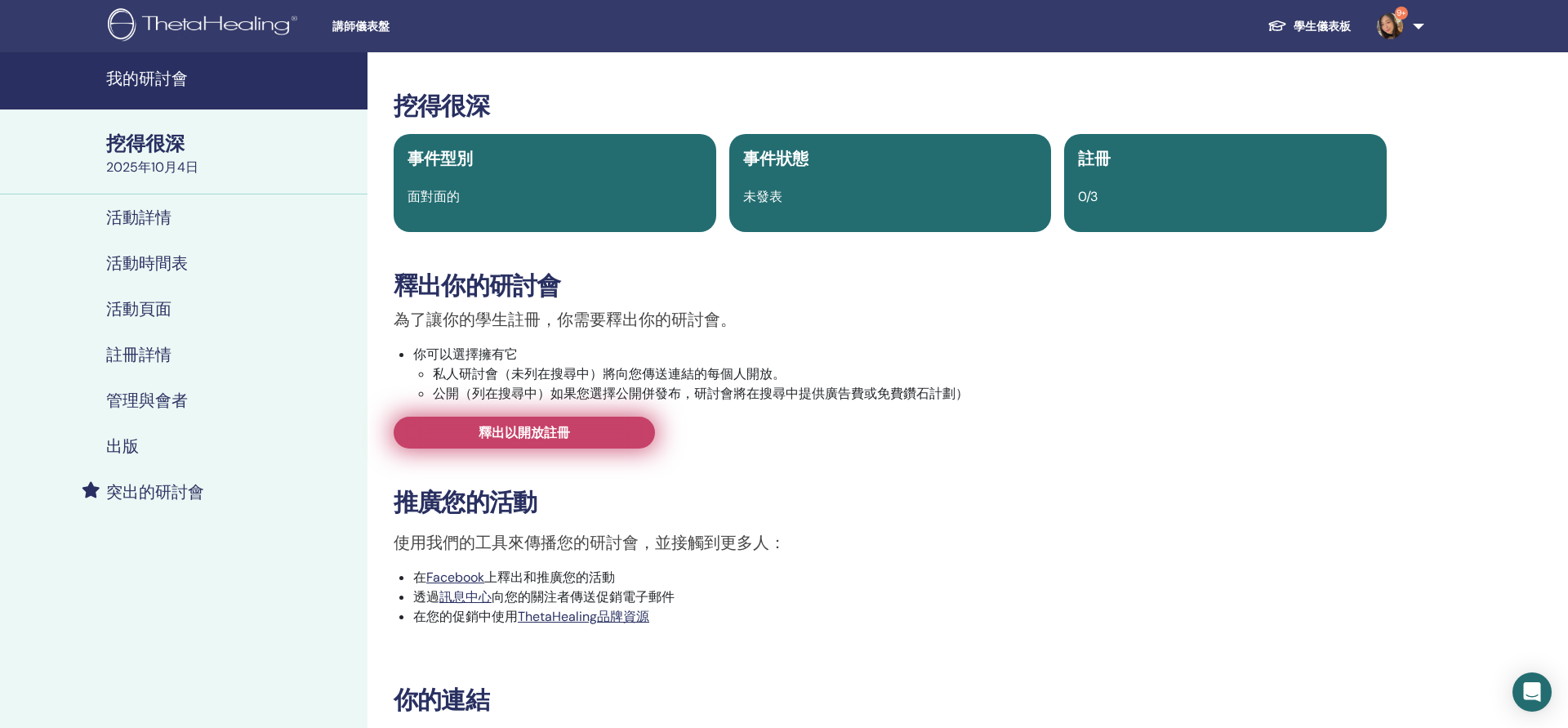
click at [562, 432] on span "釋出以開放註冊" at bounding box center [525, 432] width 92 height 17
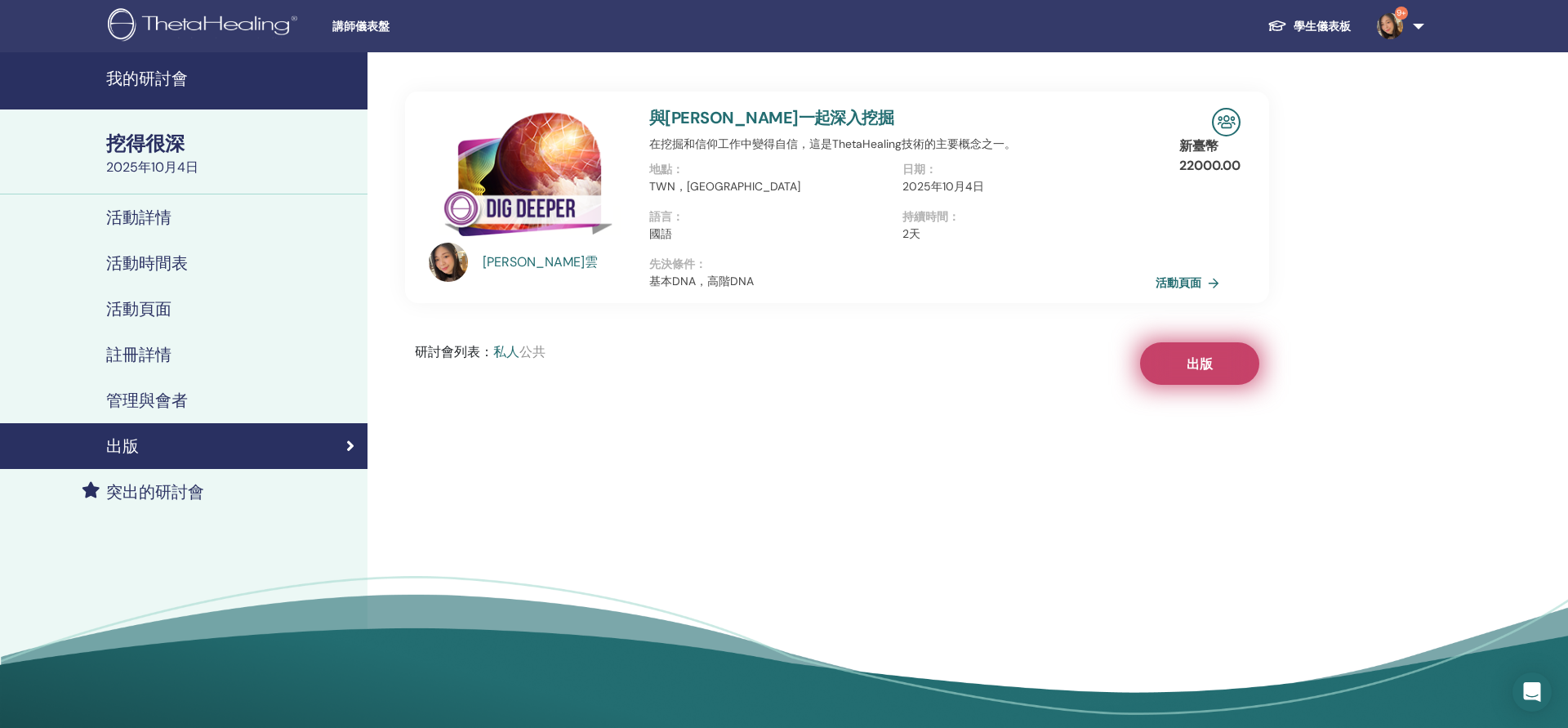
click at [1185, 363] on button "出版" at bounding box center [1200, 363] width 120 height 42
click at [1164, 288] on link "活動頁面" at bounding box center [1193, 282] width 70 height 24
click at [1174, 282] on link "活動頁面" at bounding box center [1193, 282] width 70 height 24
